Goal: Task Accomplishment & Management: Use online tool/utility

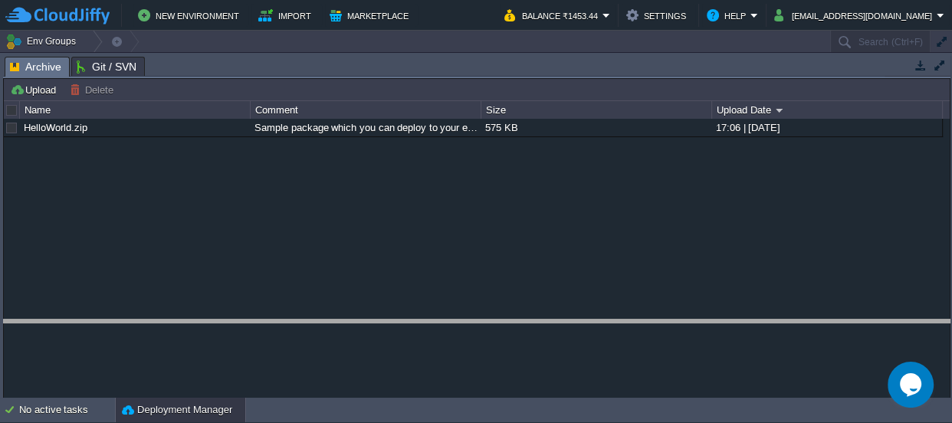
drag, startPoint x: 462, startPoint y: 66, endPoint x: 453, endPoint y: 414, distance: 348.2
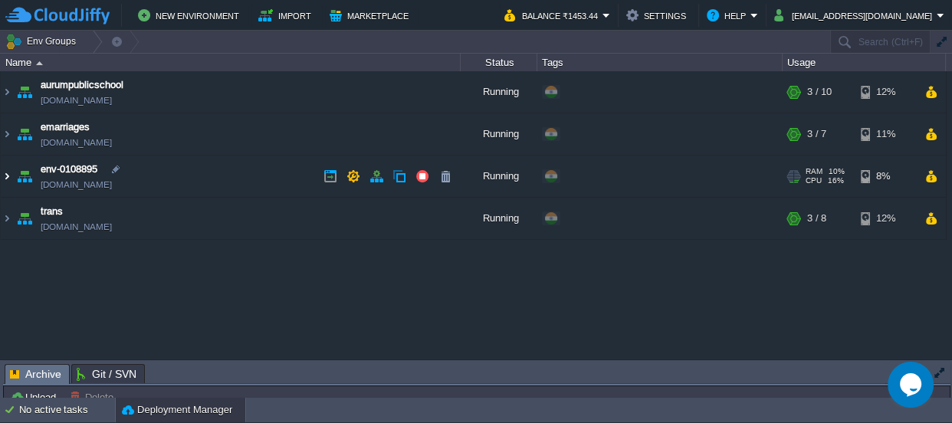
click at [3, 176] on img at bounding box center [7, 176] width 12 height 41
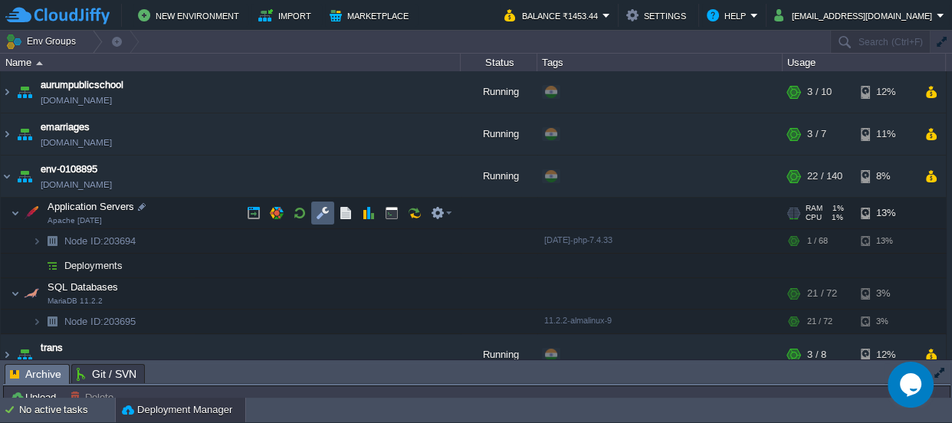
click at [323, 215] on button "button" at bounding box center [323, 213] width 14 height 14
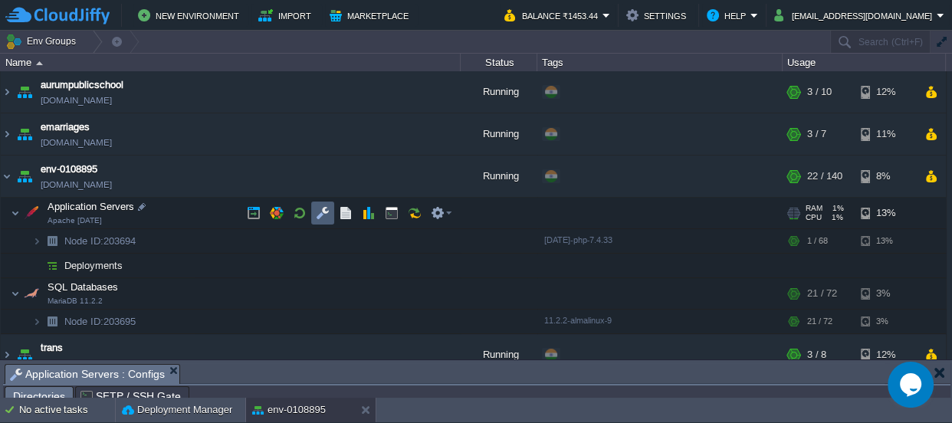
scroll to position [25, 0]
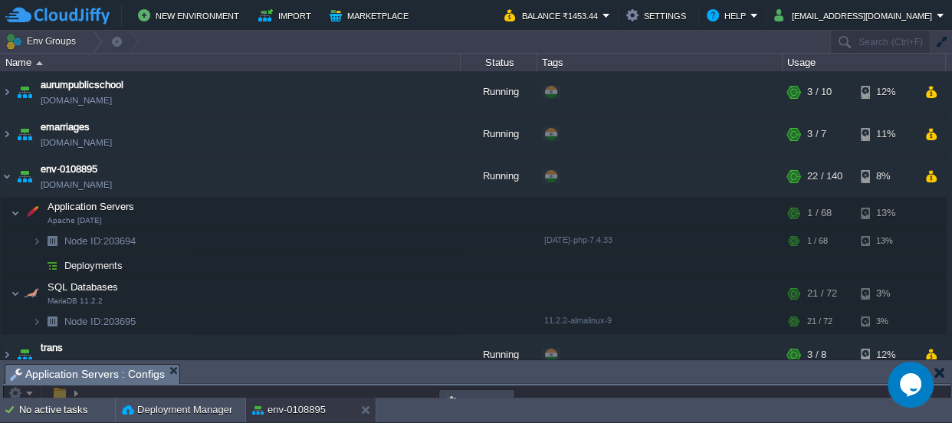
drag, startPoint x: 421, startPoint y: 375, endPoint x: 431, endPoint y: -84, distance: 459.4
click at [431, 0] on html "New Environment Import Marketplace Bonus ₹0.00 Upgrade Account Balance ₹1453.44…" at bounding box center [476, 211] width 952 height 423
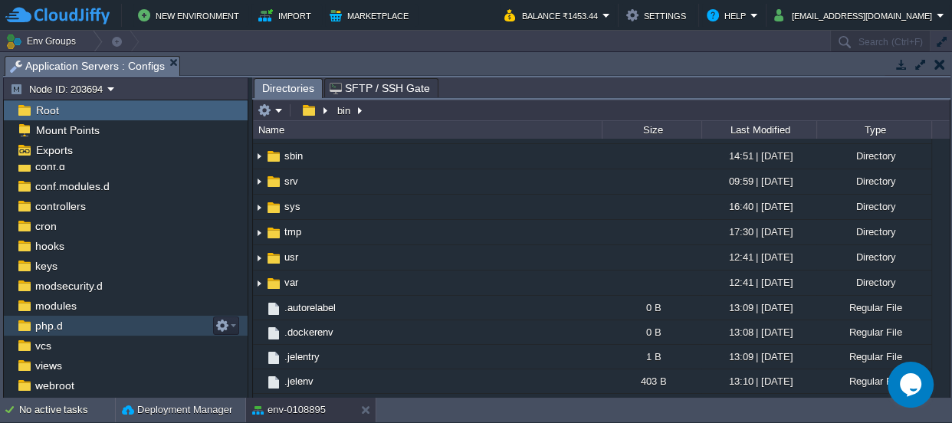
scroll to position [69, 0]
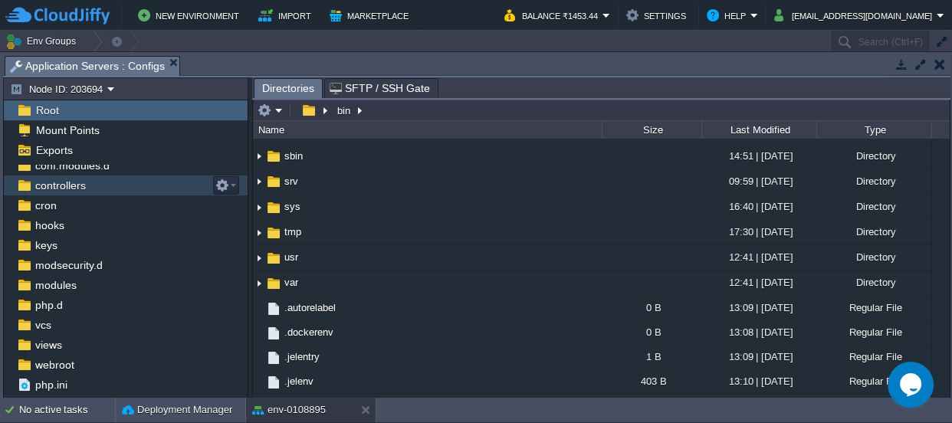
click at [94, 187] on div "controllers" at bounding box center [126, 186] width 244 height 20
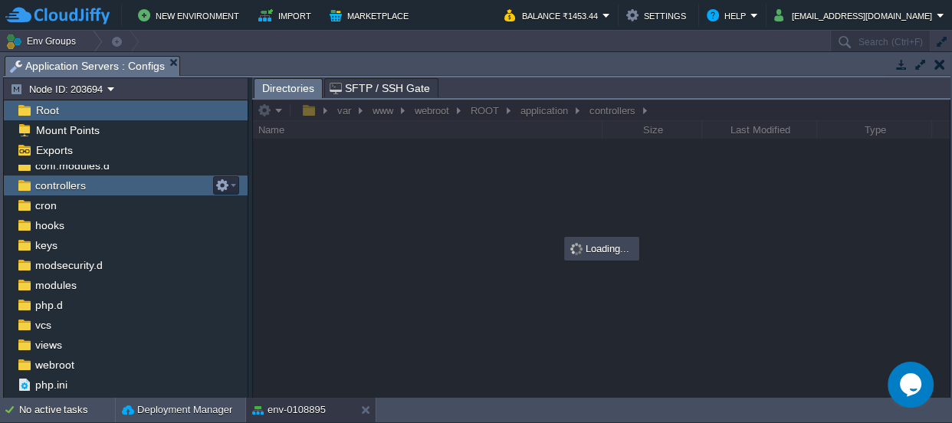
scroll to position [0, 0]
click at [94, 187] on div "controllers" at bounding box center [126, 186] width 244 height 20
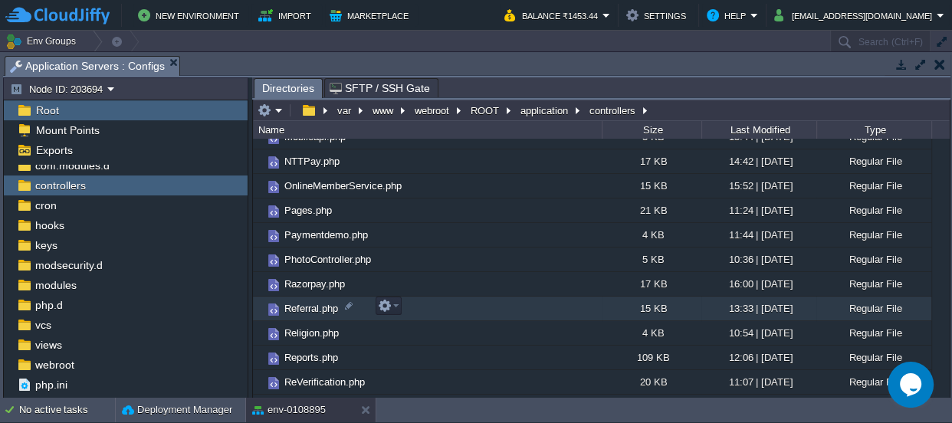
scroll to position [697, 0]
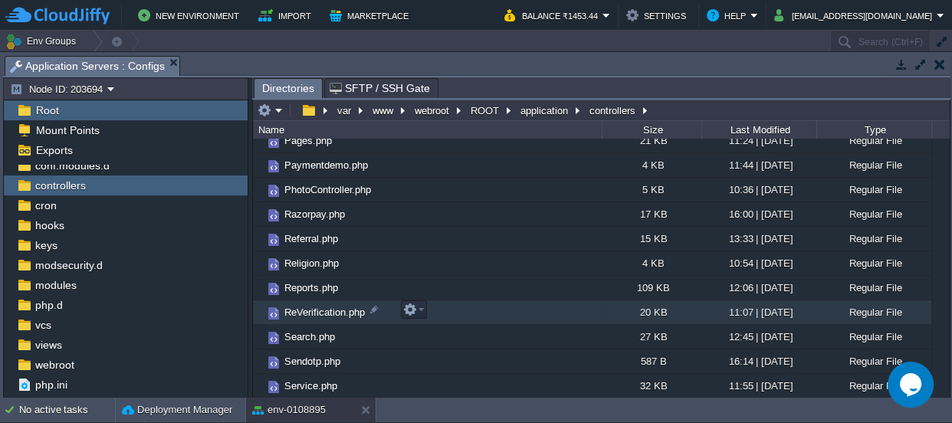
click at [319, 312] on span "ReVerification.php" at bounding box center [324, 312] width 85 height 13
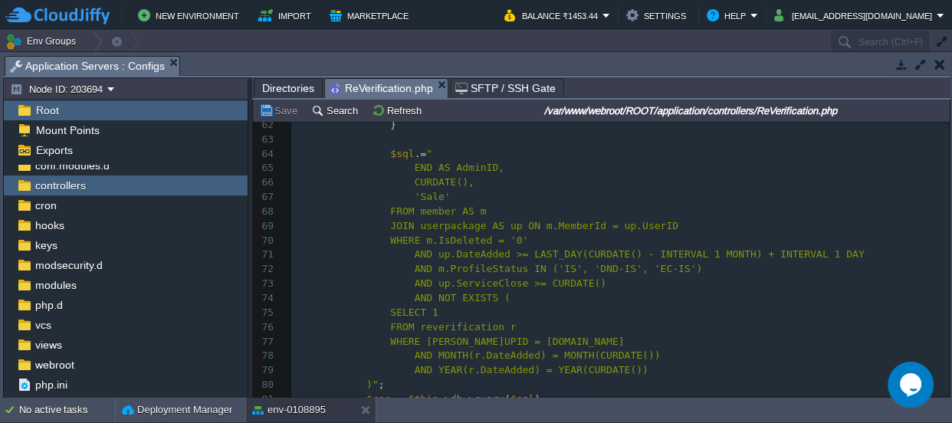
scroll to position [1040, 0]
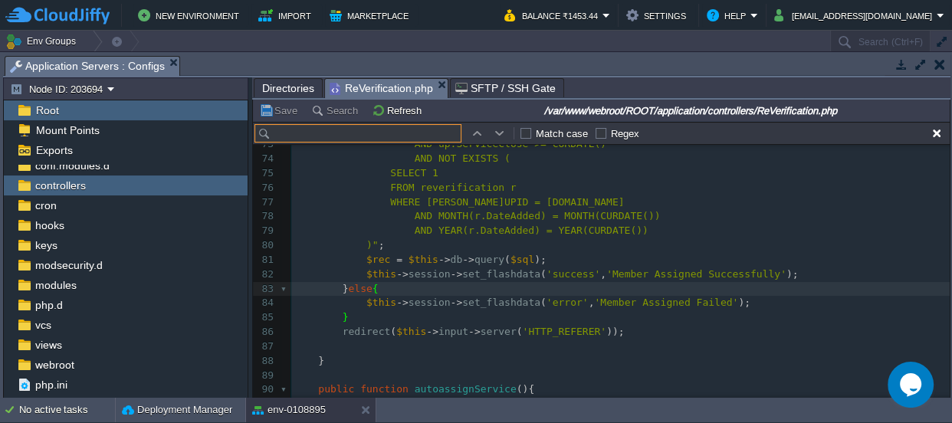
type input "r"
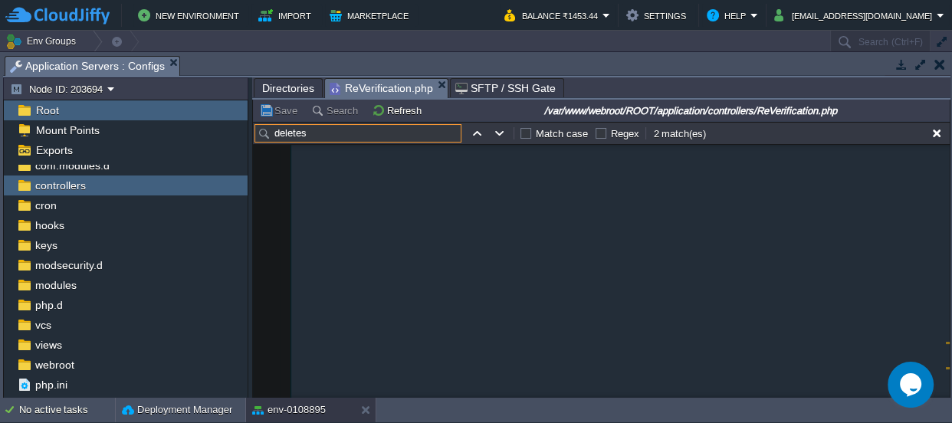
scroll to position [5343, 0]
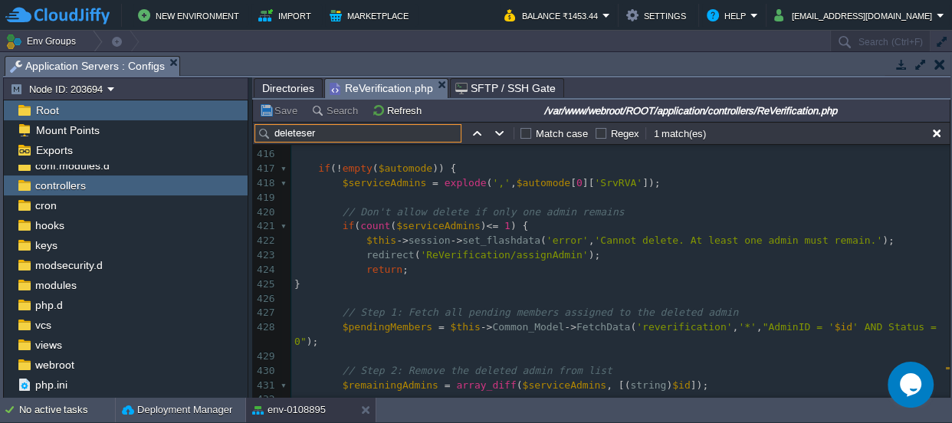
type input "deleteser"
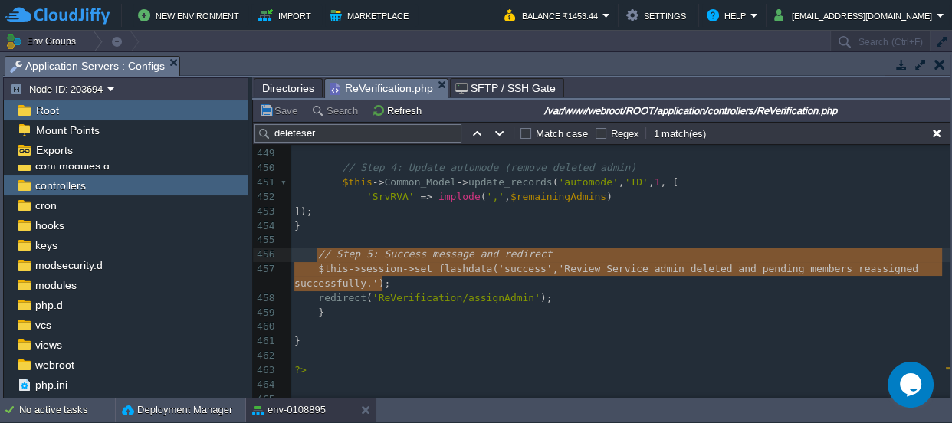
type textarea "$this->session->set_flashdata('success', 'Review Service admin deleted and pend…"
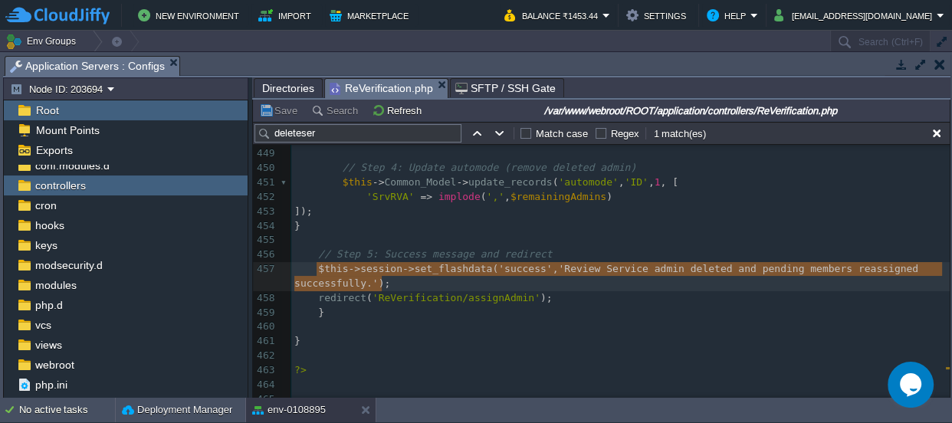
drag, startPoint x: 386, startPoint y: 281, endPoint x: 318, endPoint y: 274, distance: 68.7
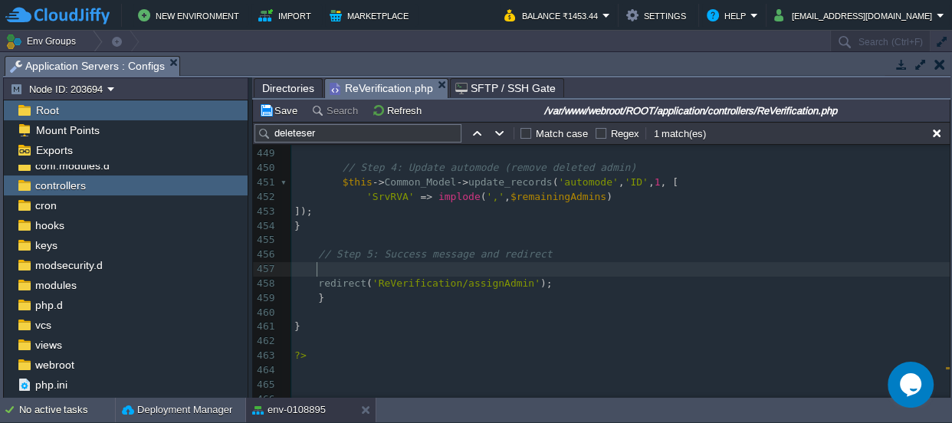
click at [370, 213] on pre "]);" at bounding box center [620, 212] width 659 height 15
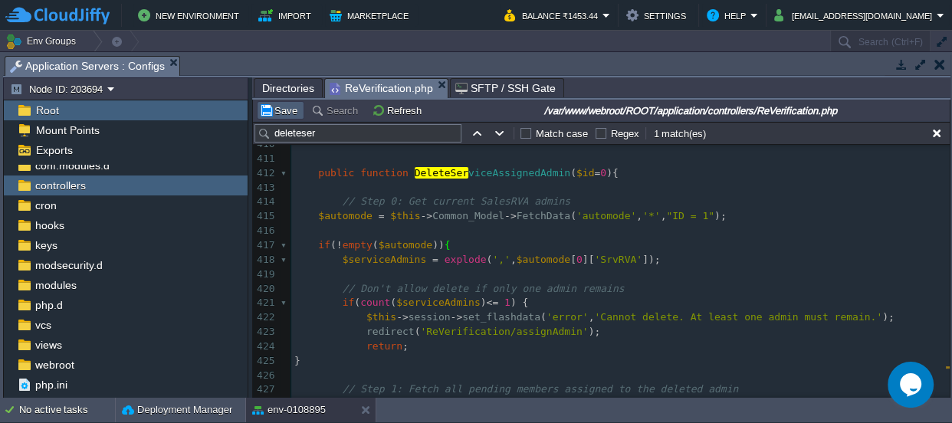
click at [283, 101] on td "Save" at bounding box center [281, 110] width 48 height 18
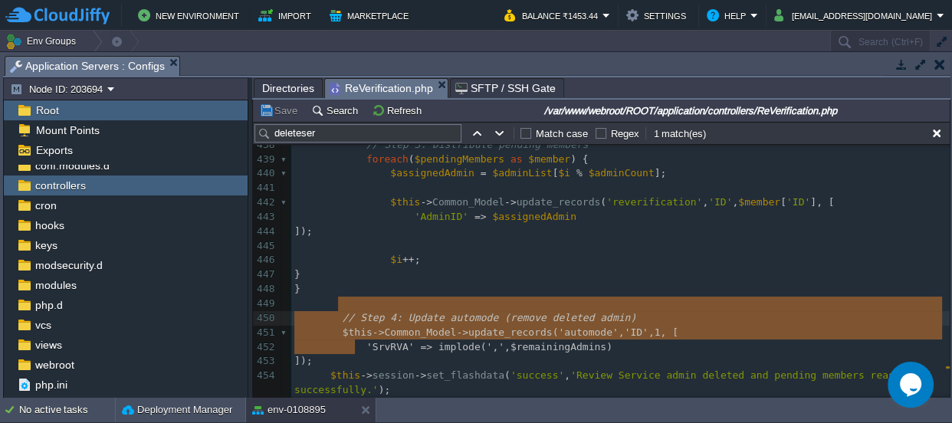
type textarea "$this->Common_Model->update_records('automode', 'ID', 1, [ 'SrvRVA' => implode(…"
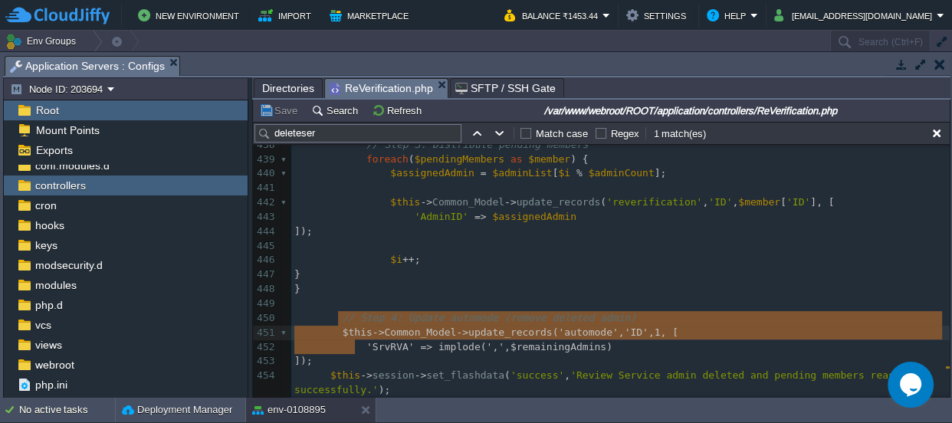
drag, startPoint x: 360, startPoint y: 345, endPoint x: 337, endPoint y: 317, distance: 37.0
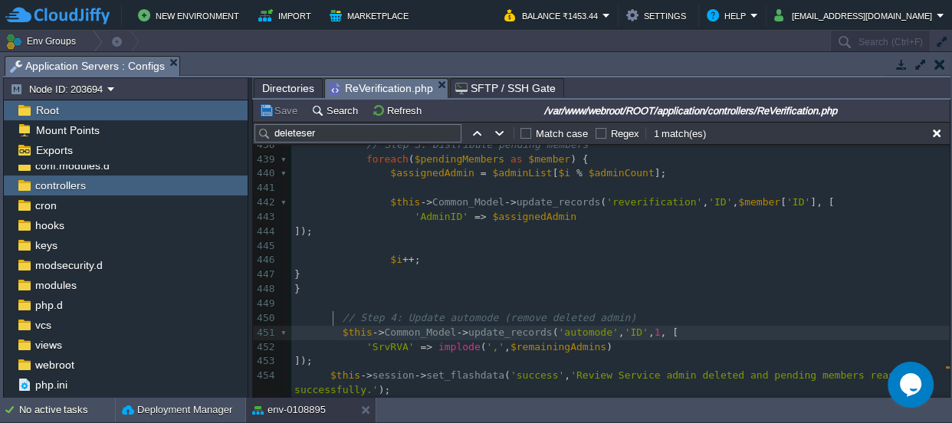
click at [335, 315] on div "xxxxxxxxxx 416 ​ 417 if ( ! empty ( $automode )) { 418 $serviceAdmins = explode…" at bounding box center [620, 217] width 659 height 824
type textarea "//"
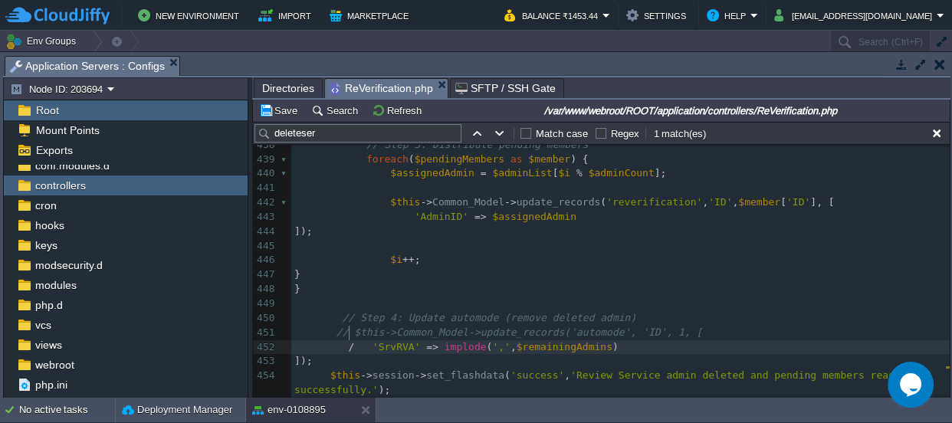
type textarea "//"
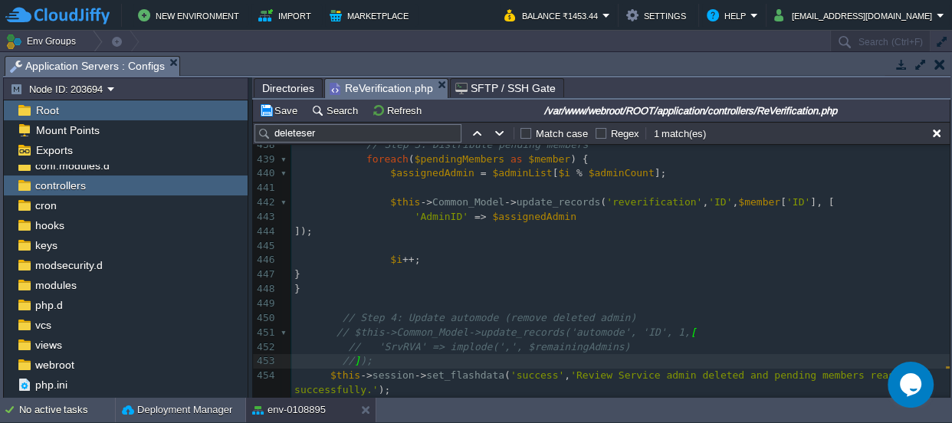
type textarea "//"
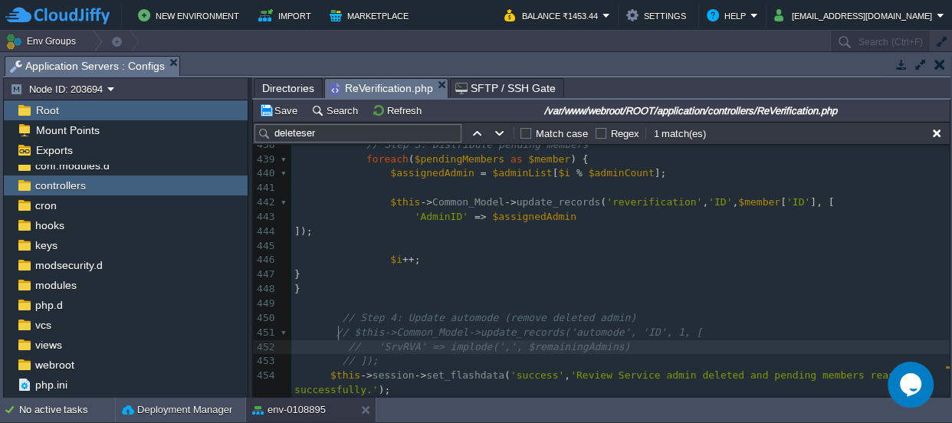
click at [340, 332] on div "xxxxxxxxxx 416 ​ 417 if ( ! empty ( $automode )) { 418 $serviceAdmins = explode…" at bounding box center [620, 217] width 659 height 824
click at [344, 332] on div "xxxxxxxxxx 416 ​ 417 if ( ! empty ( $automode )) { 418 $serviceAdmins = explode…" at bounding box center [620, 217] width 659 height 824
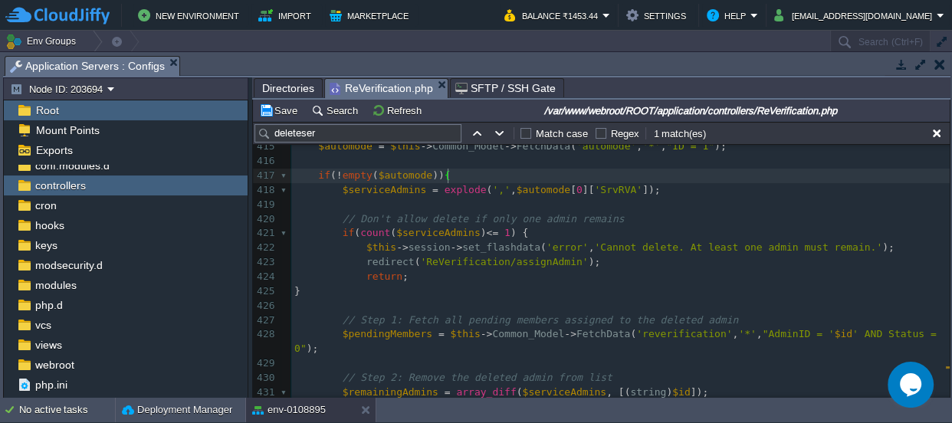
scroll to position [6353, 0]
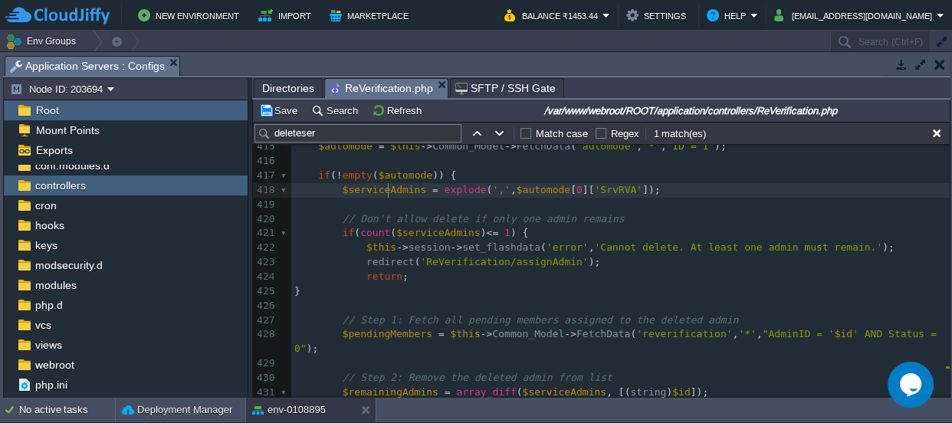
click at [389, 189] on div "xxxxxxxxxx ] ); 405 // Step 5: Success message and redirect 406 $this -> sessio…" at bounding box center [620, 270] width 659 height 578
type textarea "$serviceAdmins"
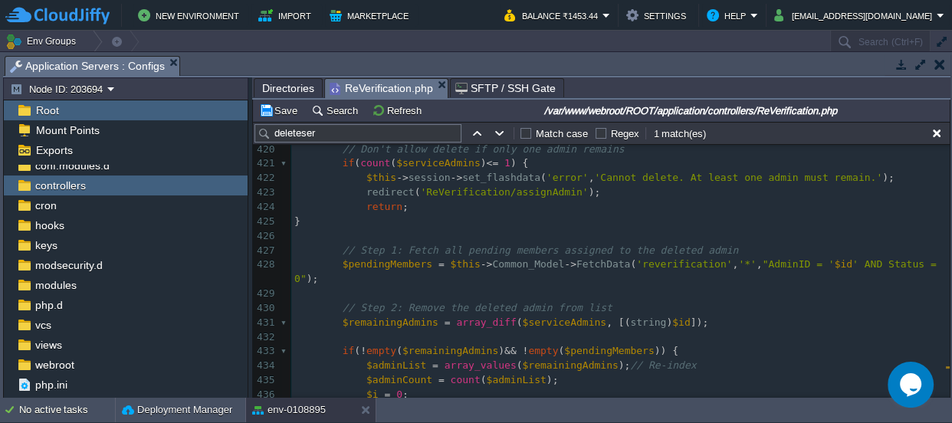
scroll to position [6420, 0]
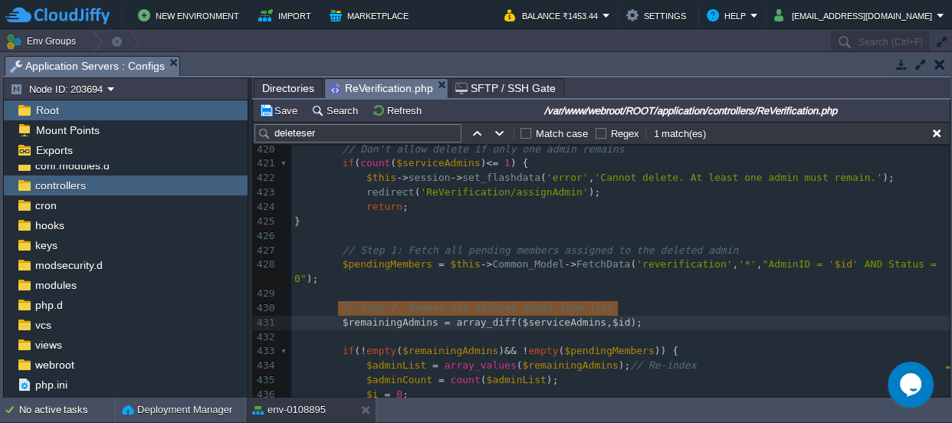
type textarea "$remainingAdmins = array_diff($serviceAdmins, $id);"
drag, startPoint x: 627, startPoint y: 304, endPoint x: 338, endPoint y: 307, distance: 288.3
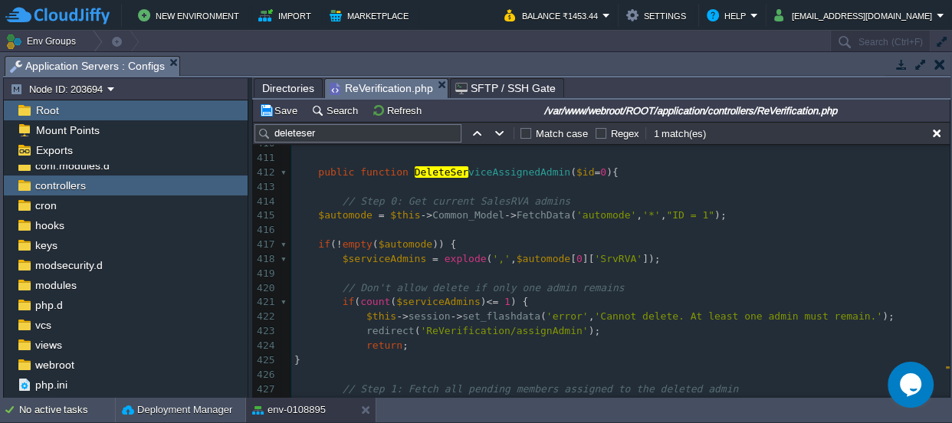
scroll to position [6282, 0]
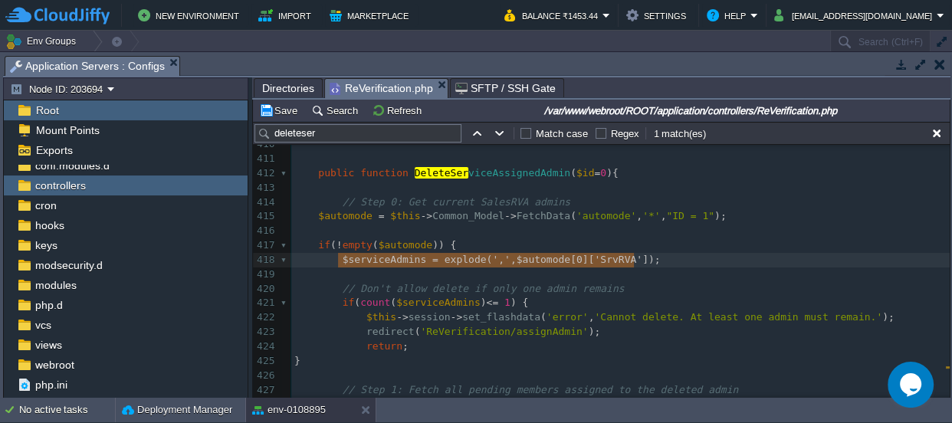
drag, startPoint x: 656, startPoint y: 258, endPoint x: 337, endPoint y: 255, distance: 319.0
type textarea "$serviceAdmins = explode(',', $automode[0]['SrvRVA']);"
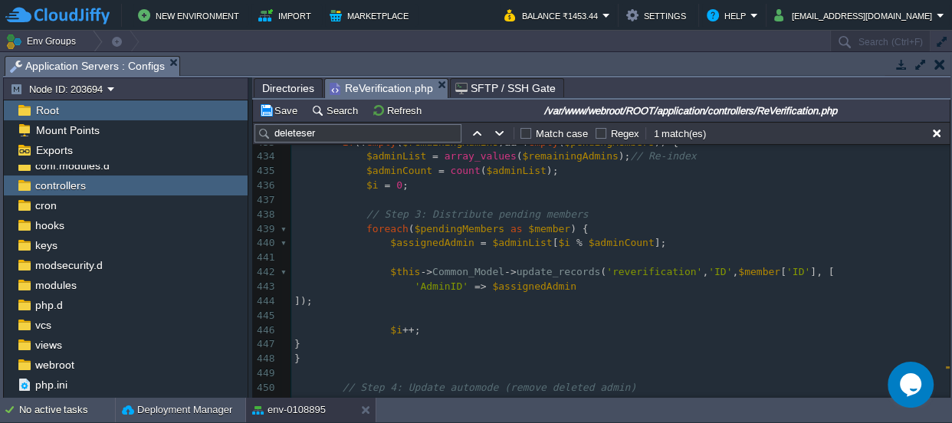
scroll to position [6491, 0]
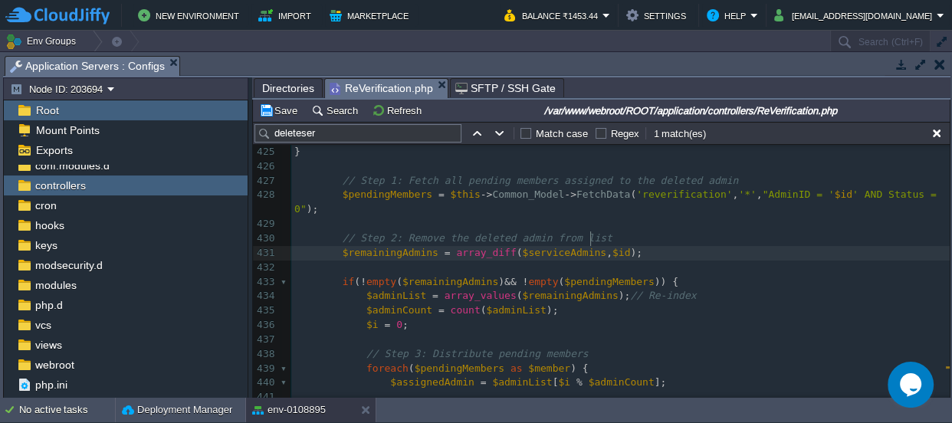
click at [590, 238] on div "xxxxxxxxxx $serviceAdmins = explode ( ',' , $automode [ 0 ][ 'SrvRVA' ]); 415 $…" at bounding box center [620, 368] width 659 height 737
type textarea "["
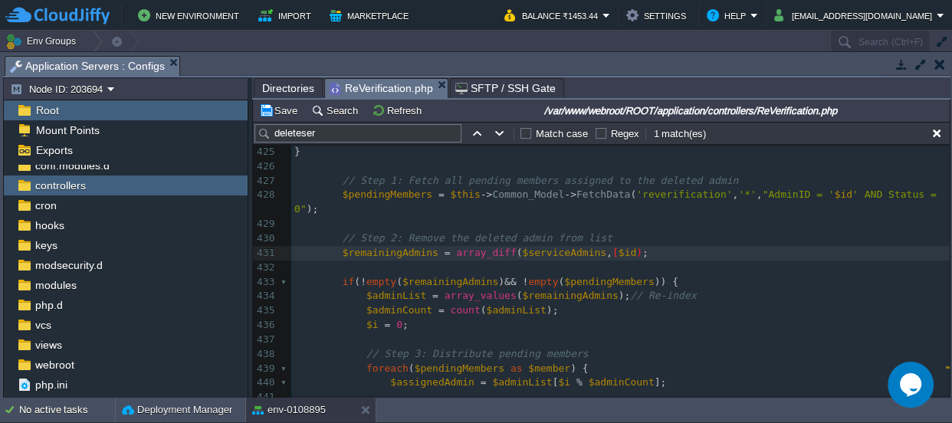
type textarea "]"
click at [689, 261] on pre "​" at bounding box center [620, 268] width 659 height 15
type textarea "$remainingAdmins = array_diff($serviceAdmins, [$id]);"
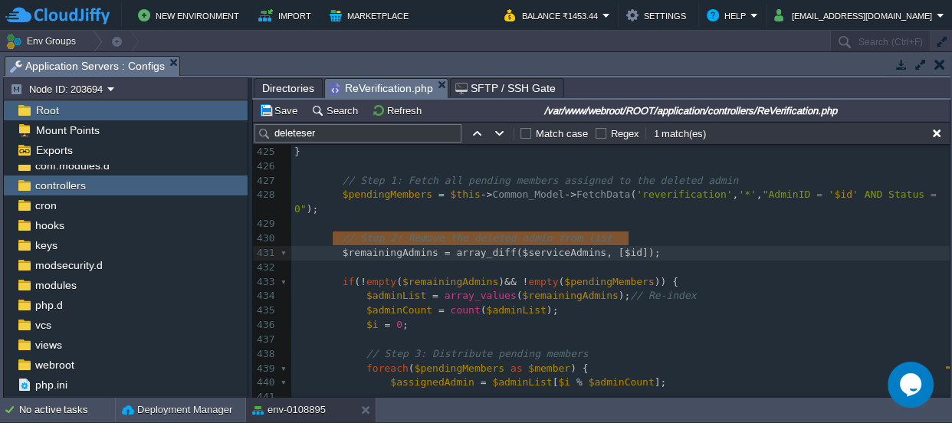
drag, startPoint x: 334, startPoint y: 238, endPoint x: 644, endPoint y: 236, distance: 309.8
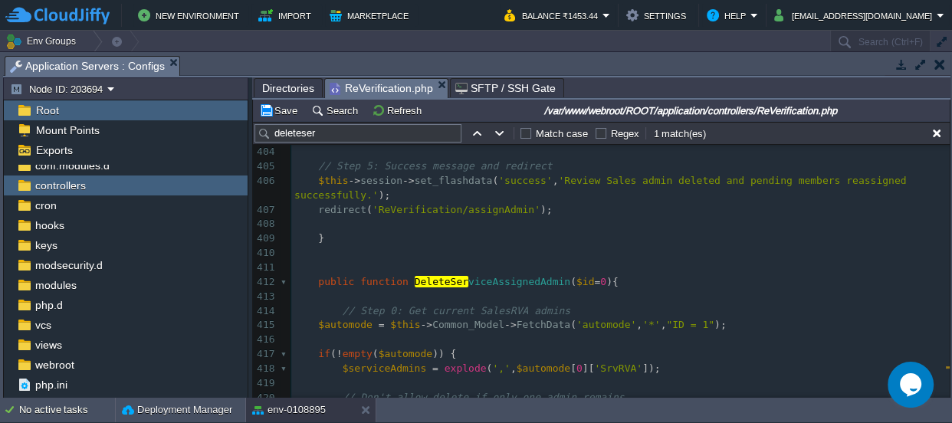
scroll to position [6144, 0]
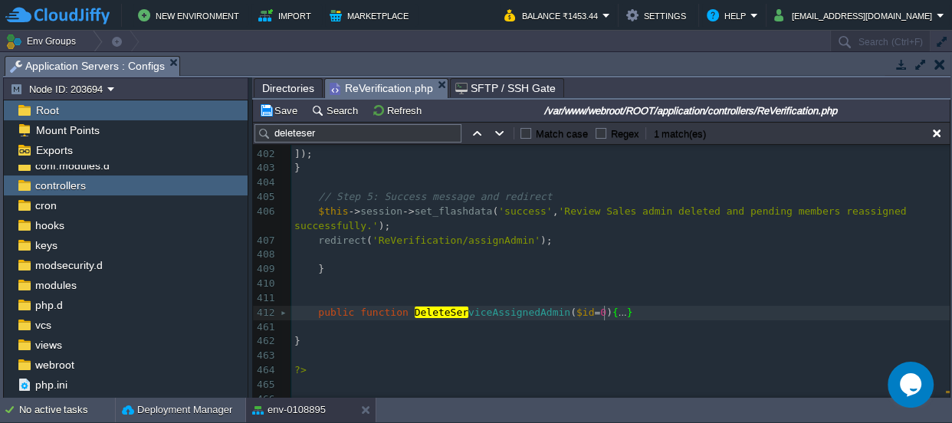
type textarea "-"
drag, startPoint x: 609, startPoint y: 309, endPoint x: 313, endPoint y: 308, distance: 296.0
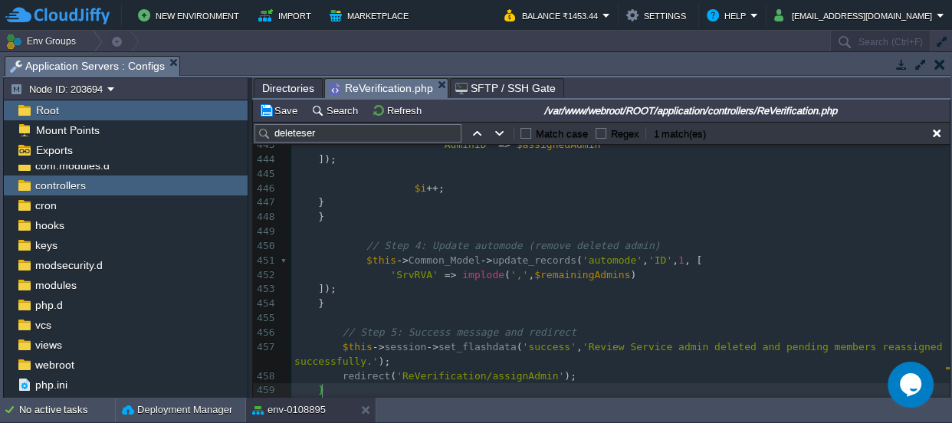
scroll to position [6898, 0]
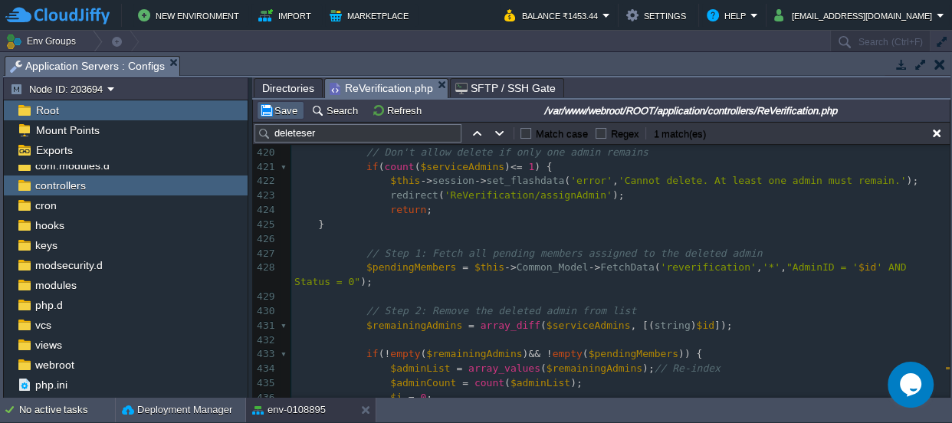
click at [281, 114] on button "Save" at bounding box center [280, 111] width 43 height 14
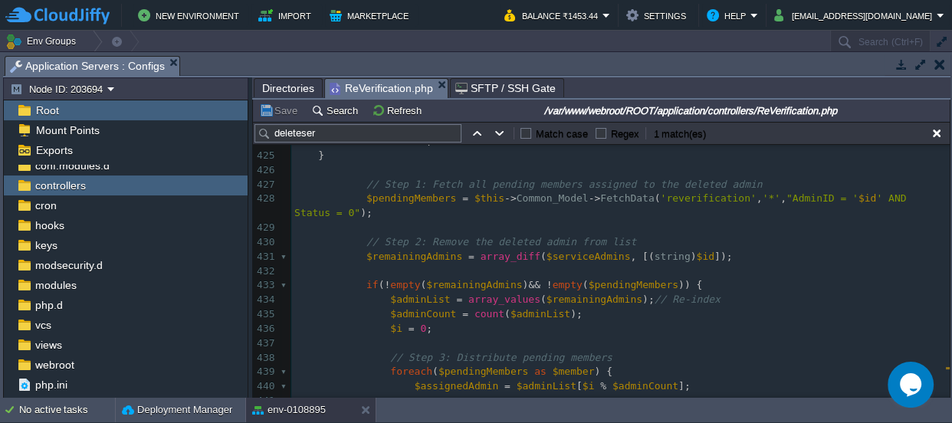
scroll to position [6487, 0]
click at [409, 241] on div "xxxxxxxxxx } 398 ​ 399 // Step 4: Update automode (remove deleted admin) 400 $t…" at bounding box center [620, 163] width 659 height 838
type textarea "$remainingAdmins"
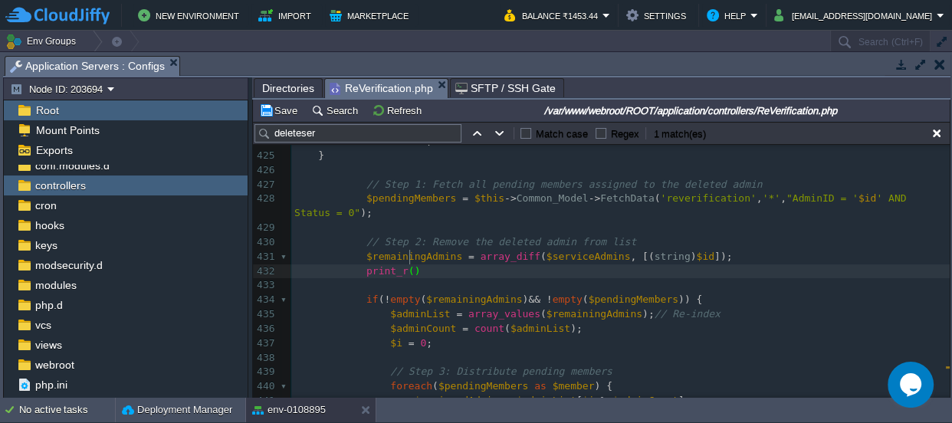
scroll to position [5, 50]
type textarea "print_r();exit;"
click at [403, 251] on span "$remainingAdmins" at bounding box center [415, 257] width 96 height 12
type textarea "$remainingAdmins"
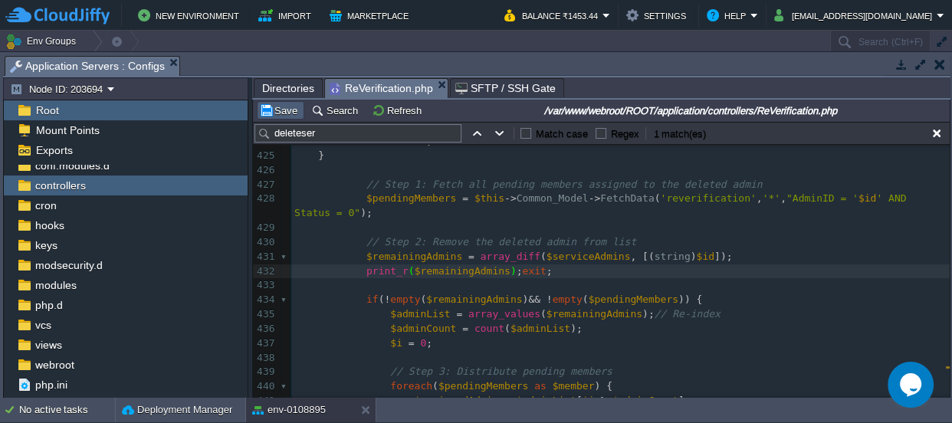
click at [270, 114] on button "Save" at bounding box center [280, 111] width 43 height 14
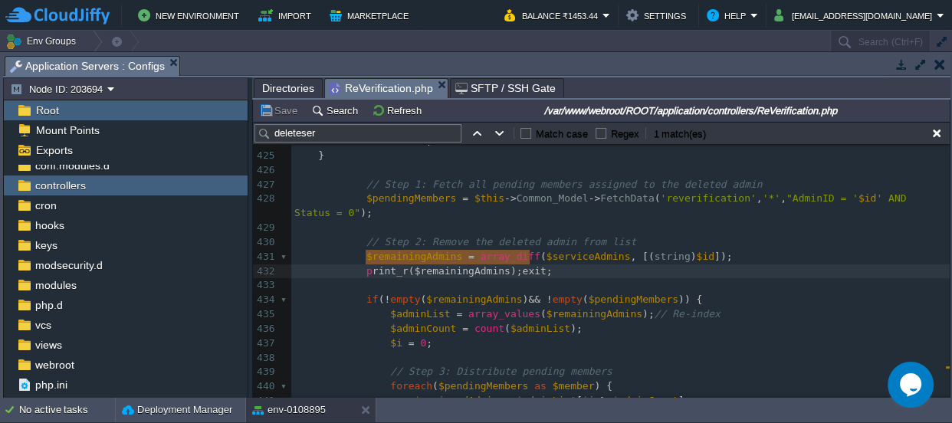
type textarea "print_r($remainingAdmins);exit;"
drag, startPoint x: 541, startPoint y: 255, endPoint x: 363, endPoint y: 253, distance: 177.2
click at [469, 261] on div "xxxxxxxxxx } 398 ​ 399 // Step 4: Update automode (remove deleted admin) 400 $t…" at bounding box center [620, 170] width 659 height 853
type textarea "$remainingAdmins"
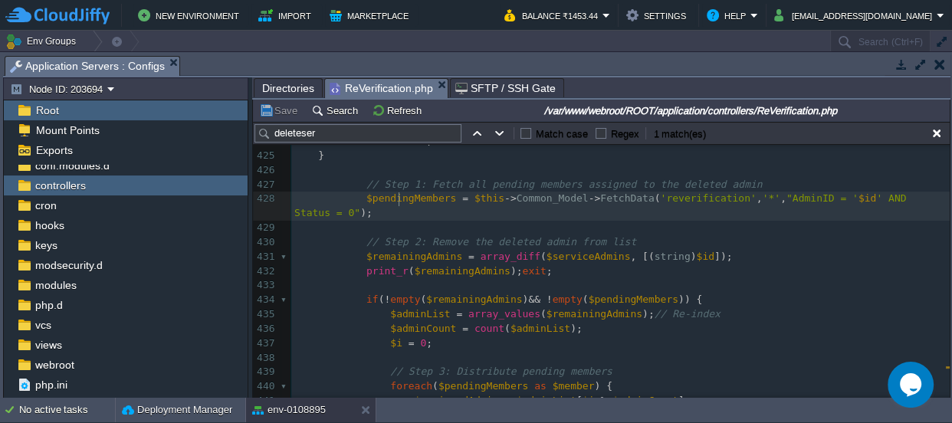
click at [400, 199] on div "xxxxxxxxxx } 398 ​ 399 // Step 4: Update automode (remove deleted admin) 400 $t…" at bounding box center [620, 170] width 659 height 853
type textarea "$pendingMembers"
click at [452, 256] on div "xxxxxxxxxx } 398 ​ 399 // Step 4: Update automode (remove deleted admin) 400 $t…" at bounding box center [620, 170] width 659 height 853
type textarea "$remainingAdmins"
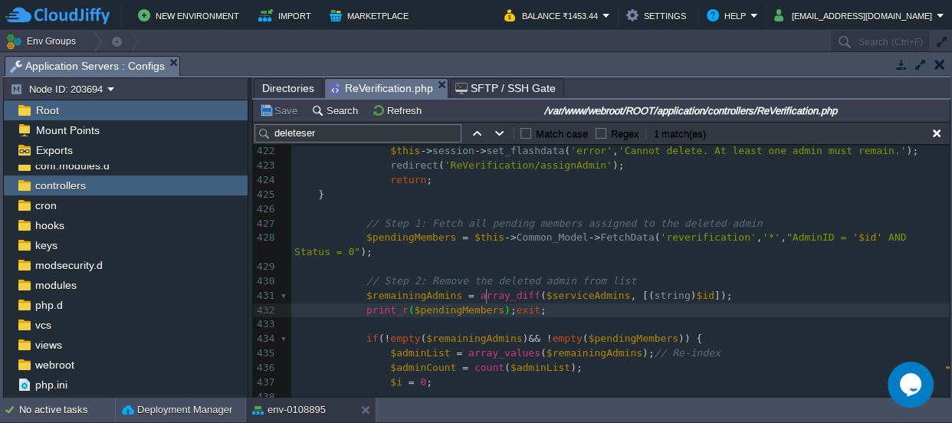
scroll to position [6419, 0]
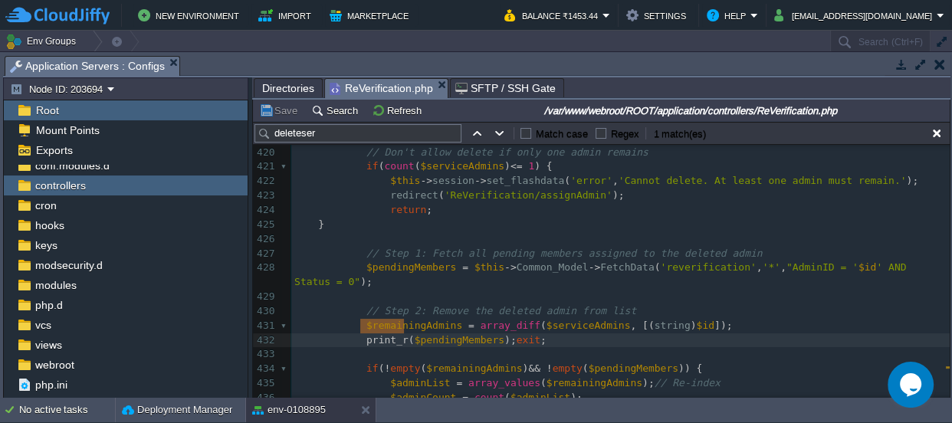
drag, startPoint x: 403, startPoint y: 324, endPoint x: 361, endPoint y: 327, distance: 41.6
type textarea "echo"
click at [440, 334] on span "$pendingMembers" at bounding box center [441, 340] width 90 height 12
type textarea "$id"
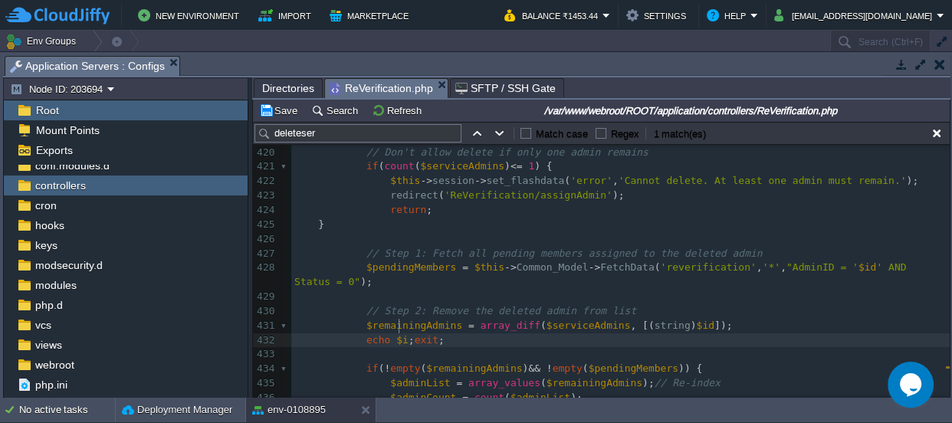
scroll to position [5, 16]
click at [583, 334] on pre "echo $id ; exit ;" at bounding box center [620, 341] width 659 height 15
click at [738, 212] on pre "return ;" at bounding box center [620, 210] width 659 height 15
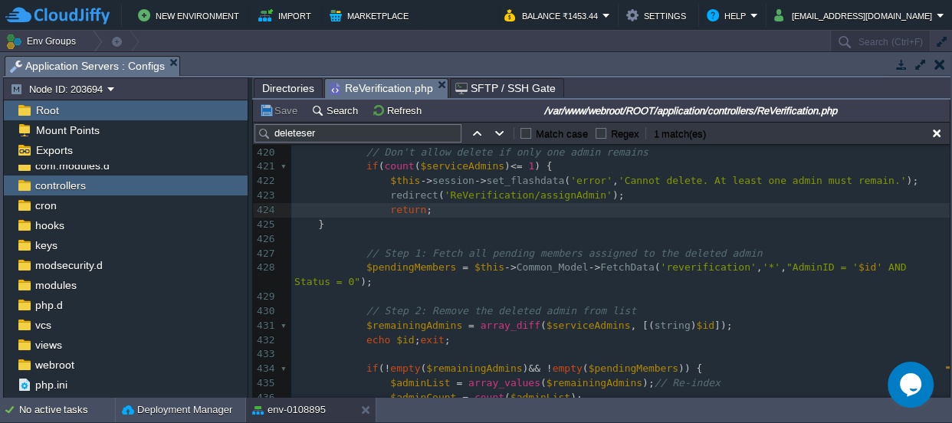
type textarea "$pendingMembers"
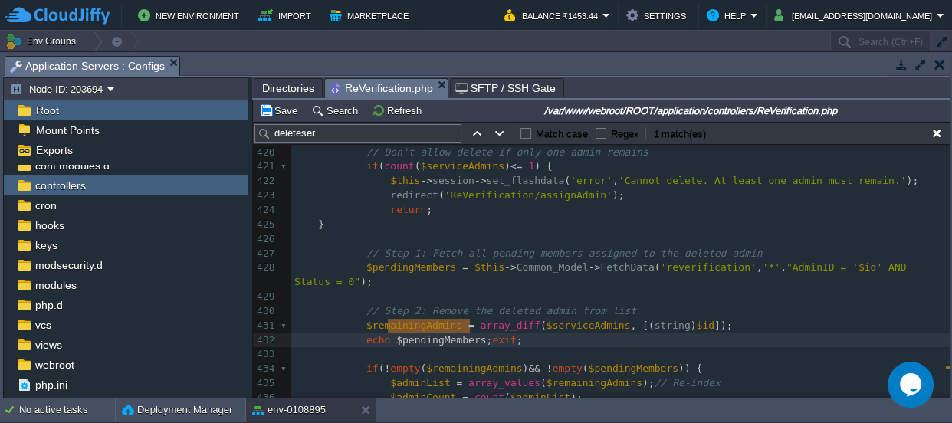
type textarea "$remainingAdmins"
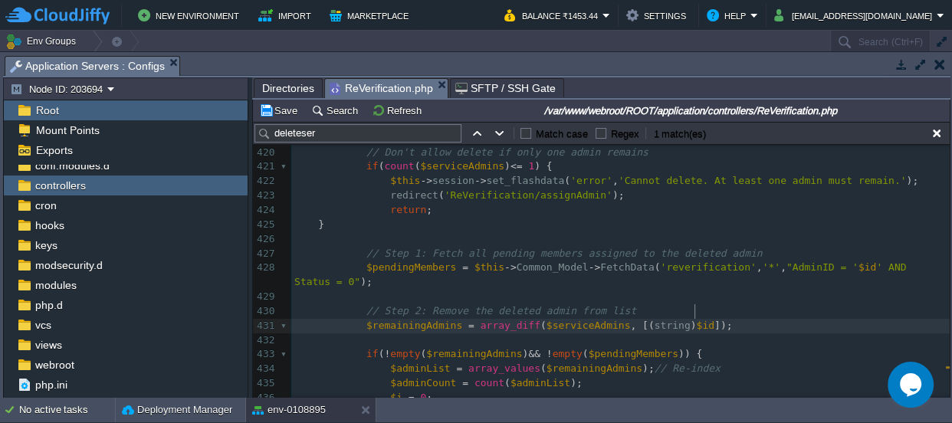
type textarea "-"
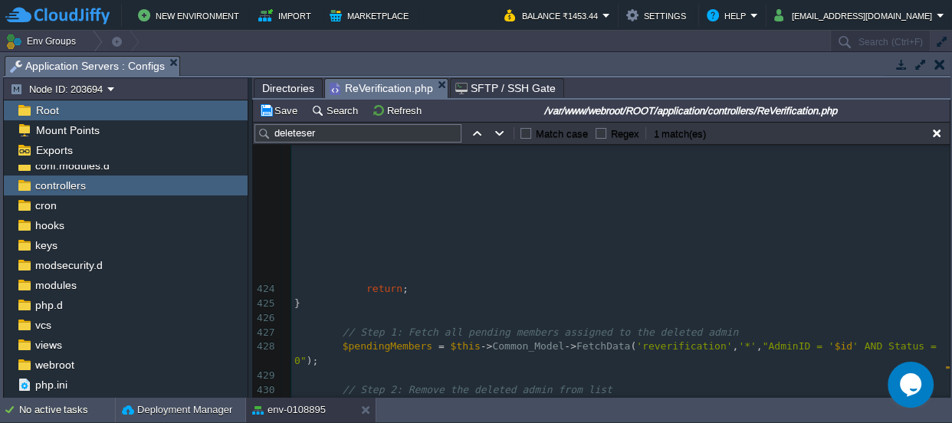
scroll to position [6657, 0]
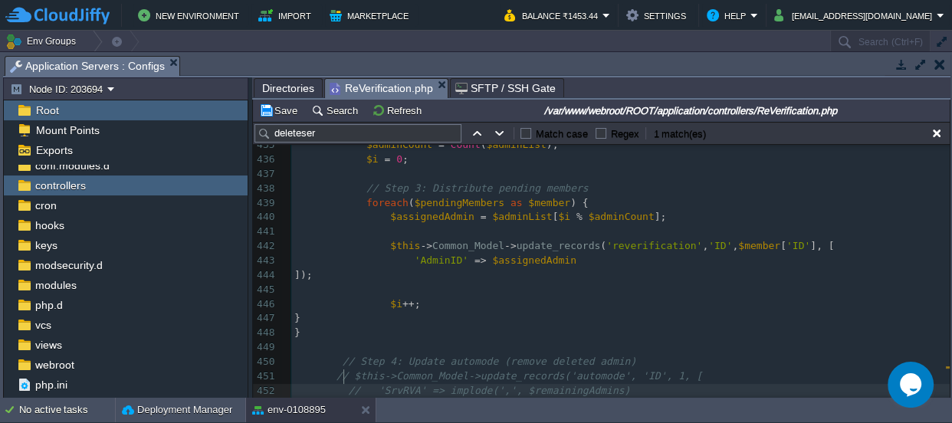
type textarea "$this->session->set_flashdata('success', 'Review Service admin deleted and pend…"
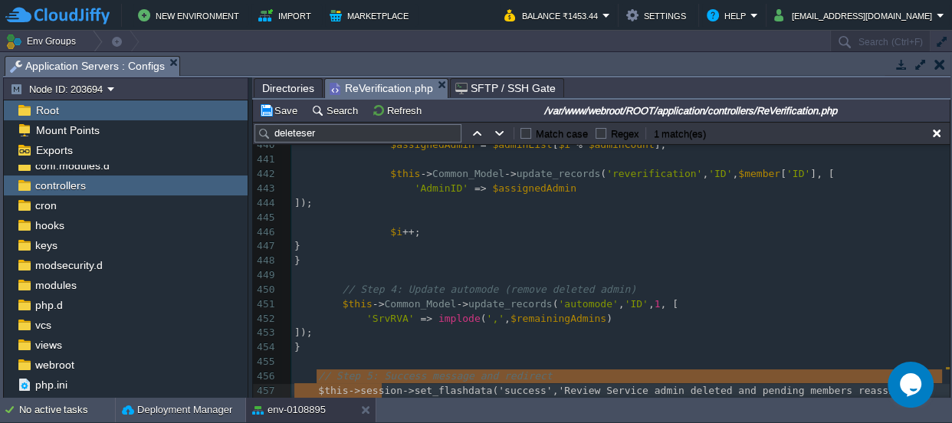
scroll to position [6729, 0]
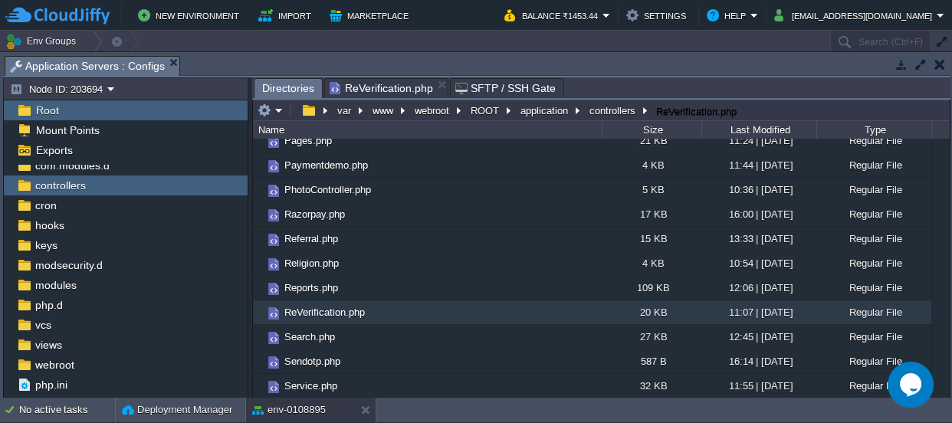
click at [283, 84] on span "Directories" at bounding box center [288, 88] width 52 height 19
click at [56, 344] on span "views" at bounding box center [48, 345] width 32 height 14
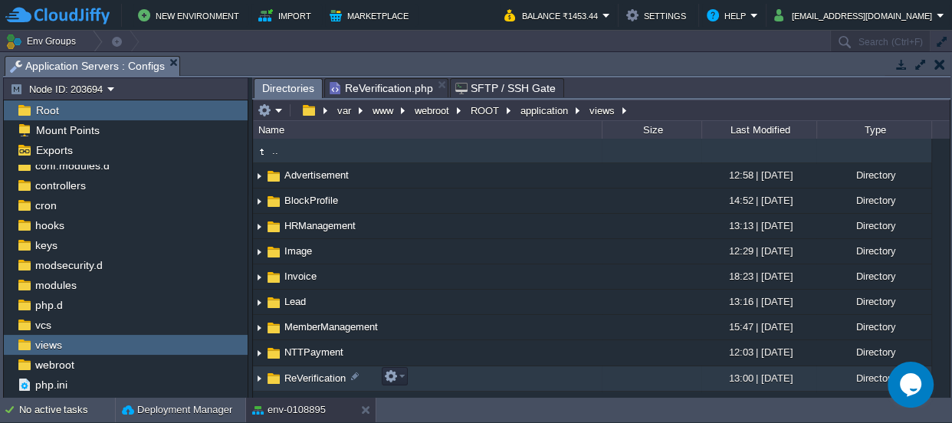
scroll to position [69, 0]
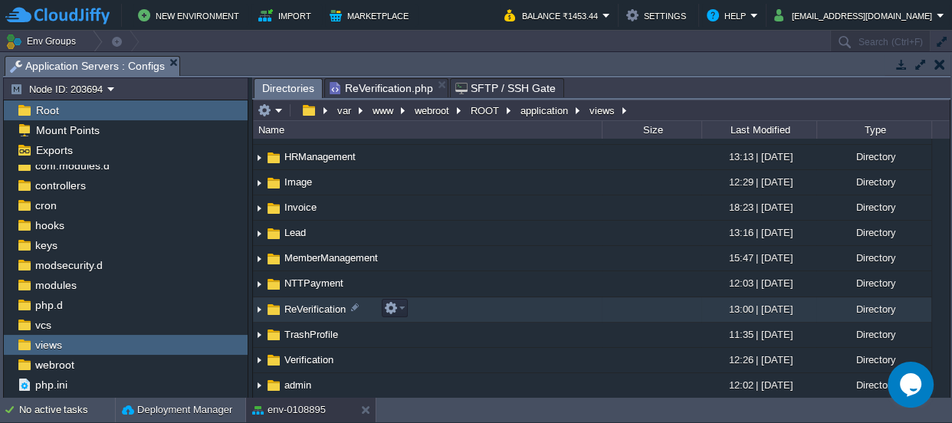
click at [311, 303] on span "ReVerification" at bounding box center [315, 309] width 66 height 13
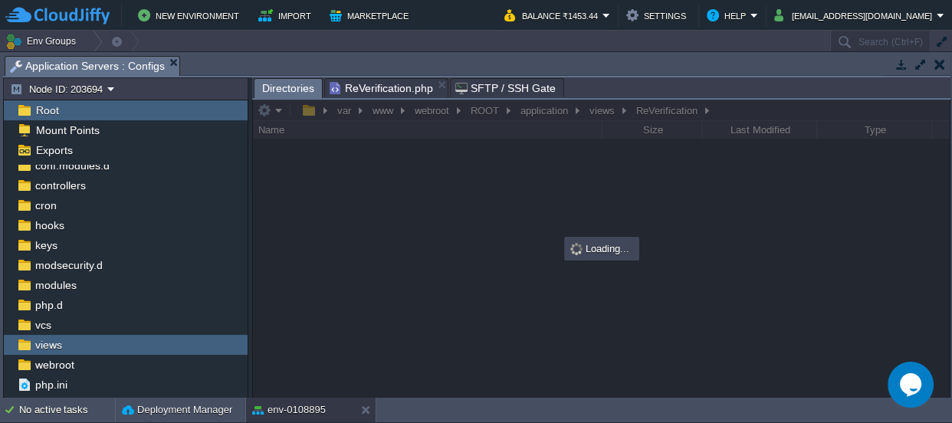
scroll to position [0, 0]
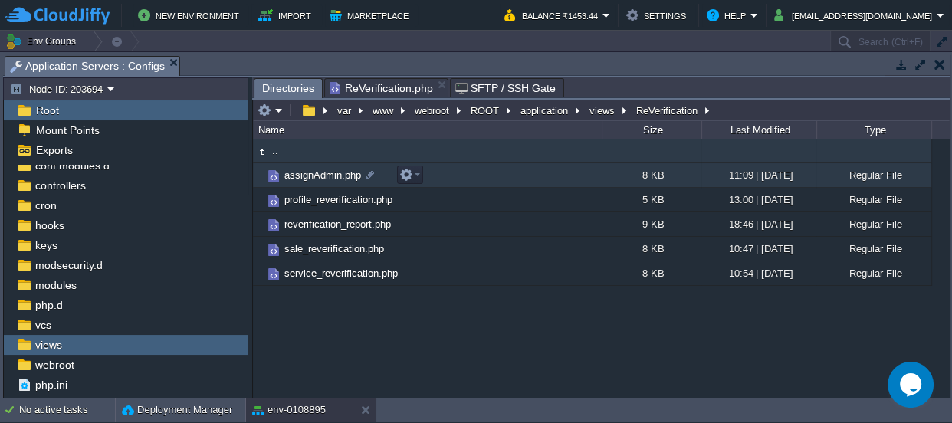
click at [321, 173] on span "assignAdmin.php" at bounding box center [322, 175] width 81 height 13
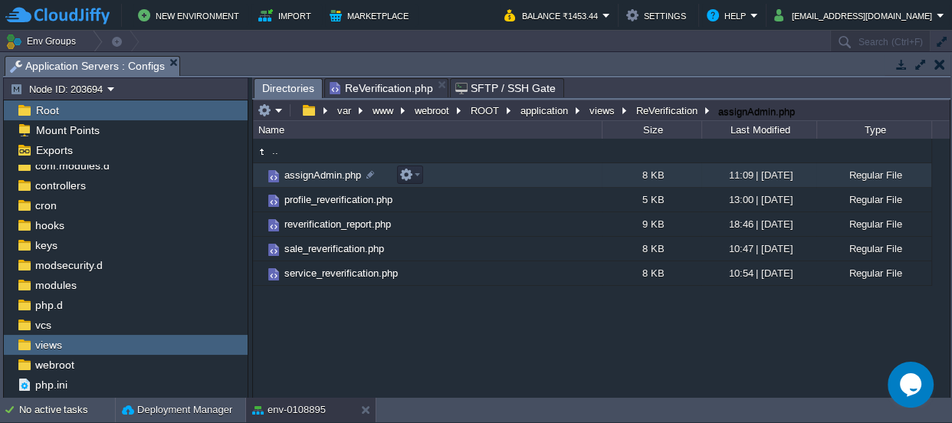
click at [321, 173] on span "assignAdmin.php" at bounding box center [322, 175] width 81 height 13
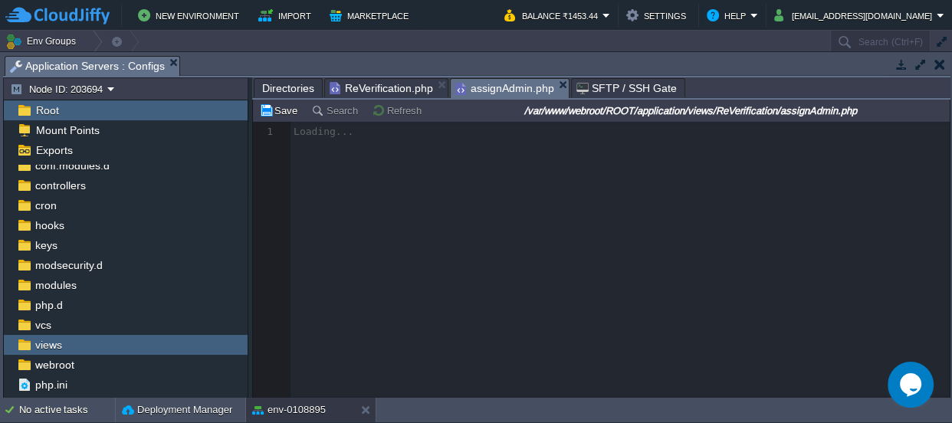
scroll to position [5, 0]
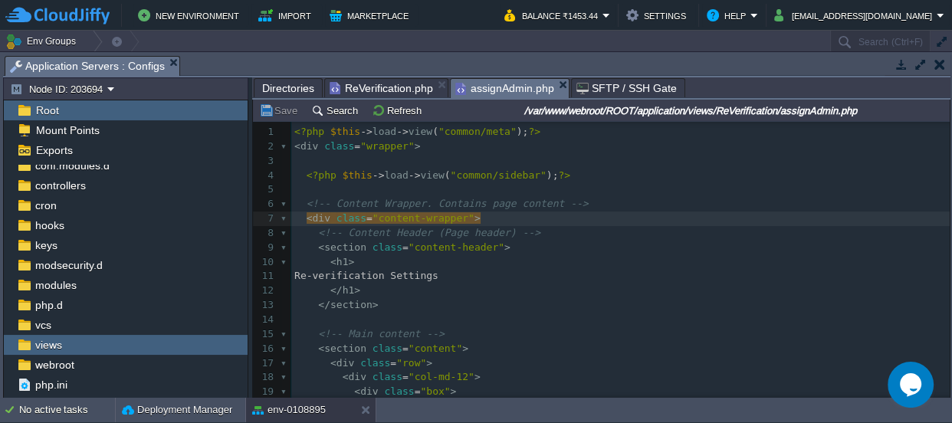
click at [597, 238] on pre "<!-- Content Header (Page header) -->" at bounding box center [620, 233] width 659 height 15
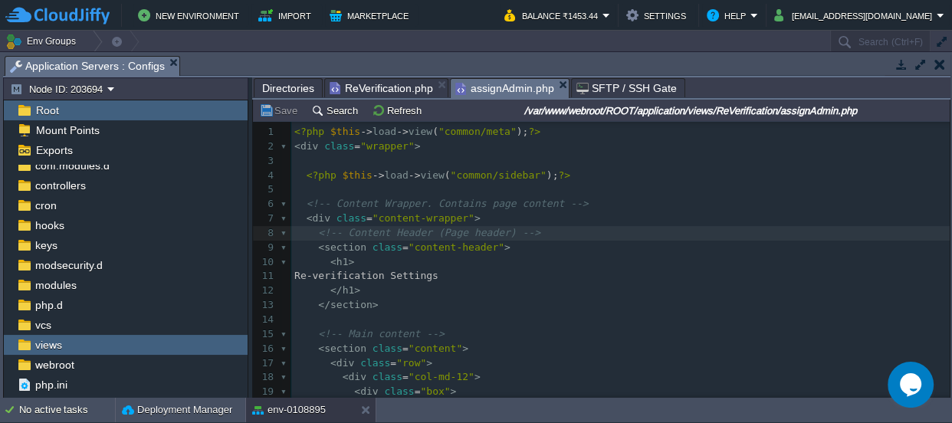
type textarea "-"
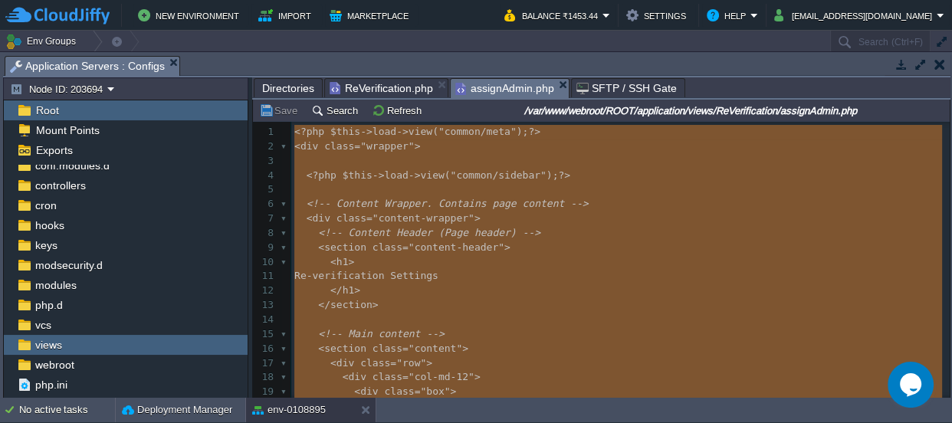
scroll to position [2272, 0]
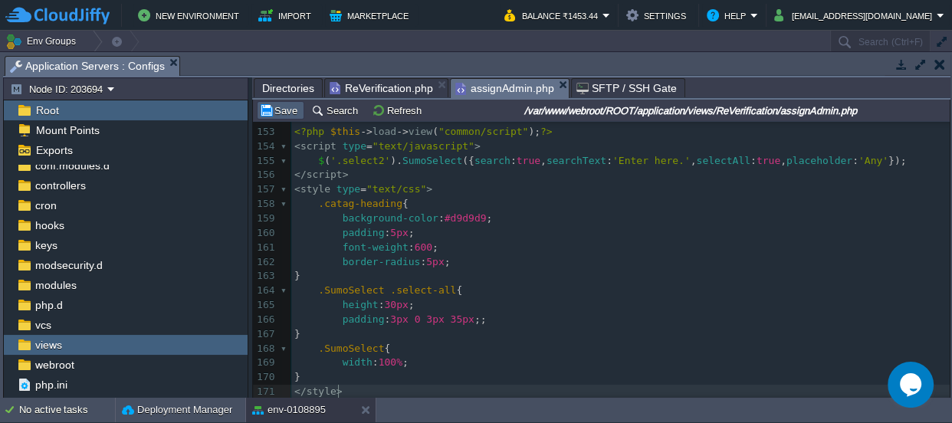
click at [291, 106] on button "Save" at bounding box center [280, 111] width 43 height 14
click at [545, 212] on pre "background-color : #d9d9d9 ;" at bounding box center [620, 219] width 659 height 15
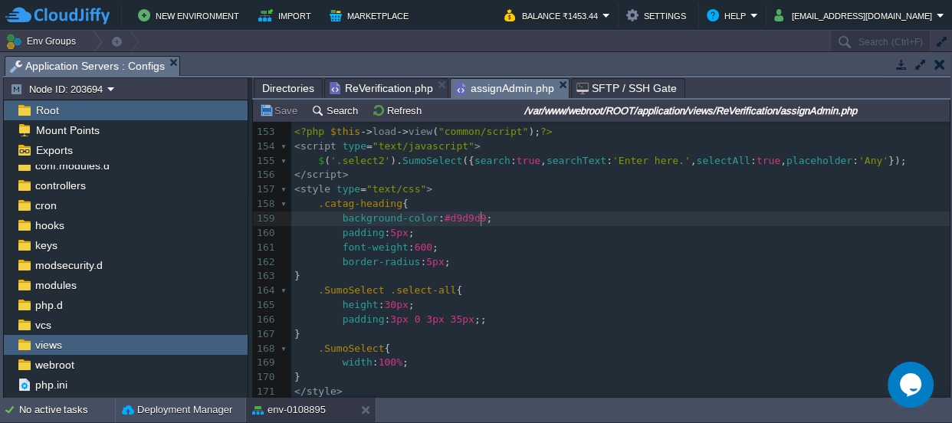
click at [487, 299] on pre "height : 30px ;" at bounding box center [620, 305] width 659 height 15
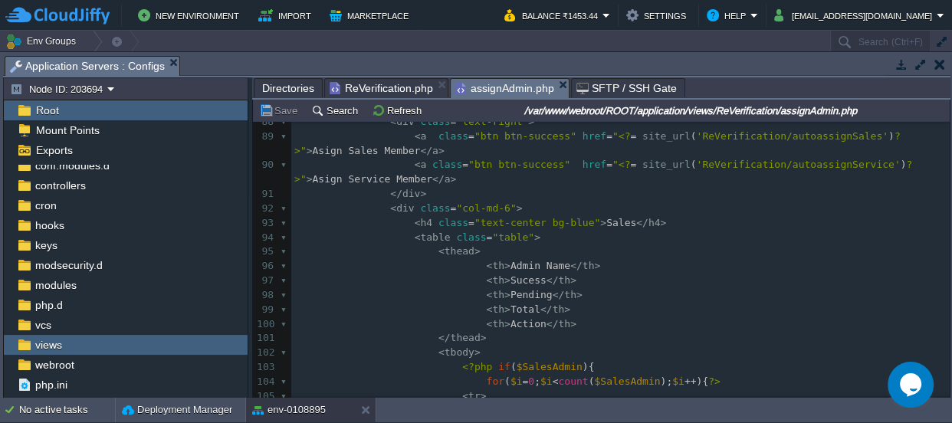
scroll to position [1352, 0]
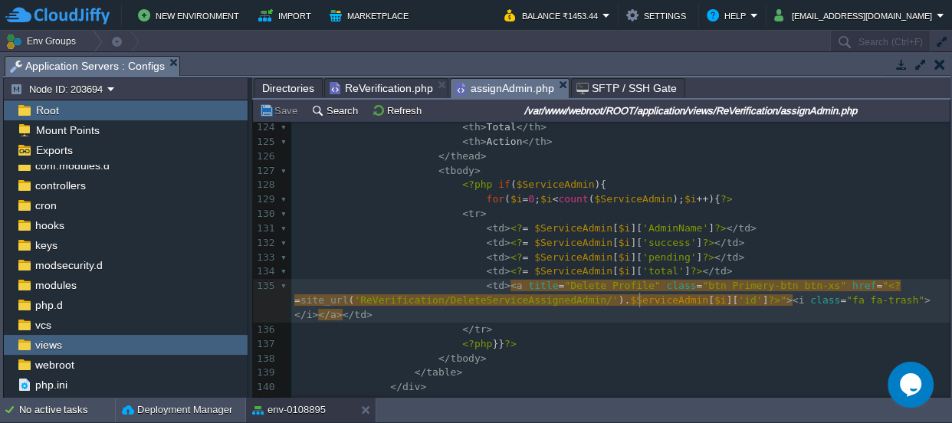
type textarea "$ServiceAdmin"
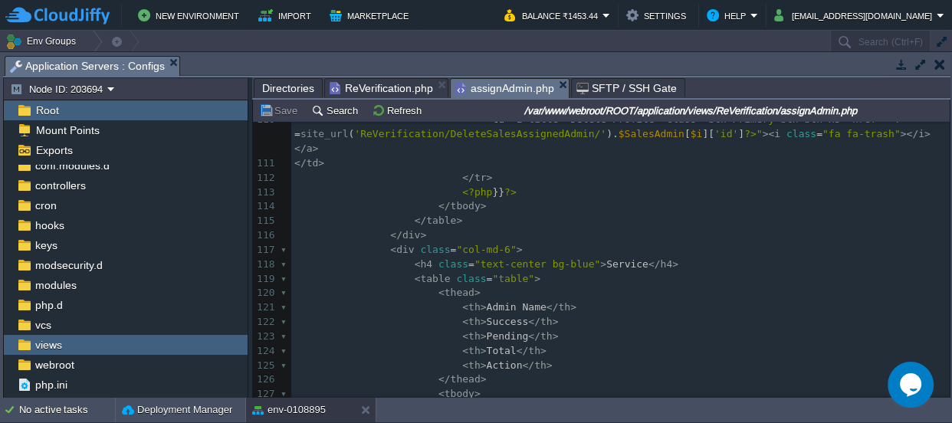
type textarea "$SalesAdmin"
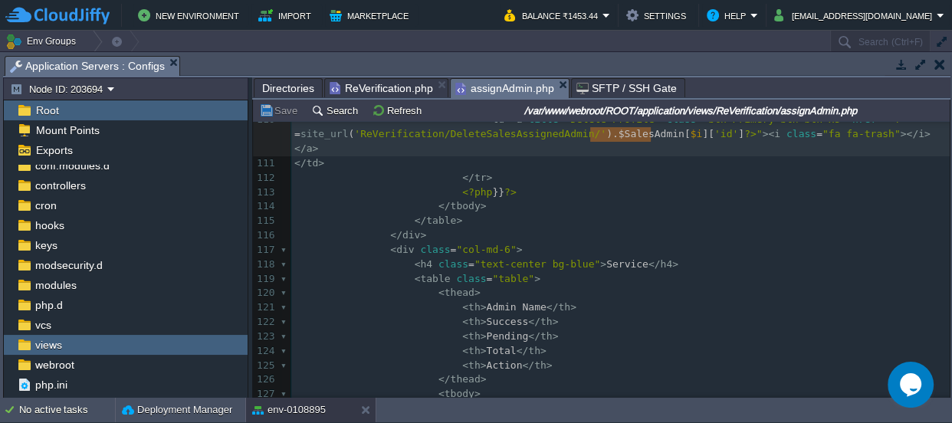
click at [367, 81] on span "ReVerification.php" at bounding box center [382, 88] width 104 height 18
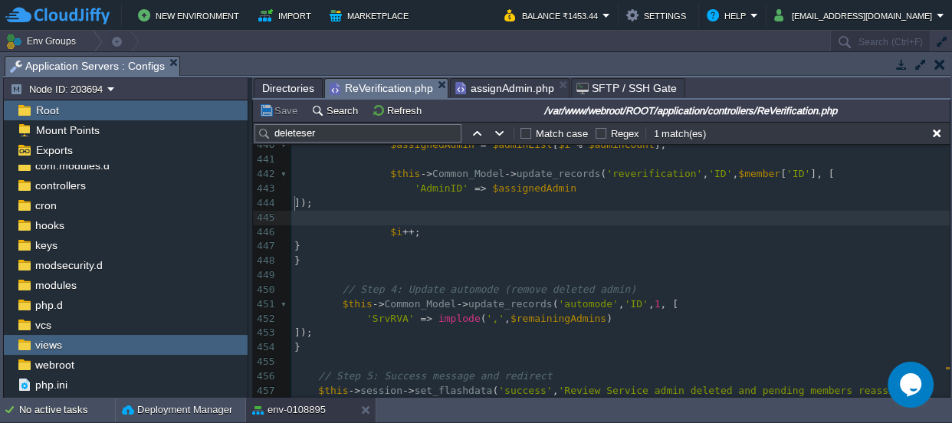
click at [696, 211] on pre "​" at bounding box center [620, 218] width 659 height 15
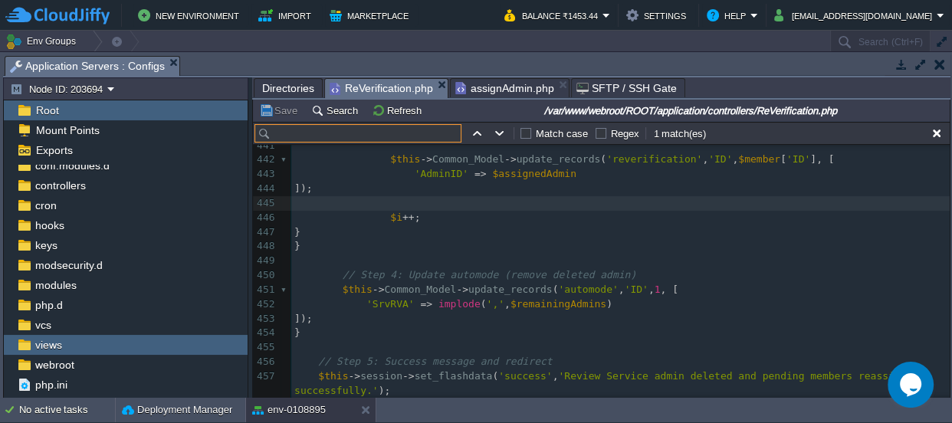
paste input "$SalesAdmin"
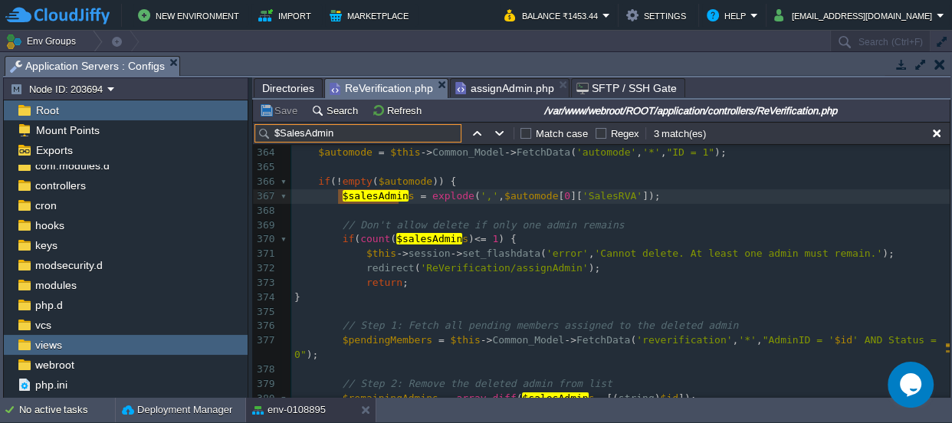
click at [278, 131] on input "$SalesAdmin" at bounding box center [358, 133] width 207 height 18
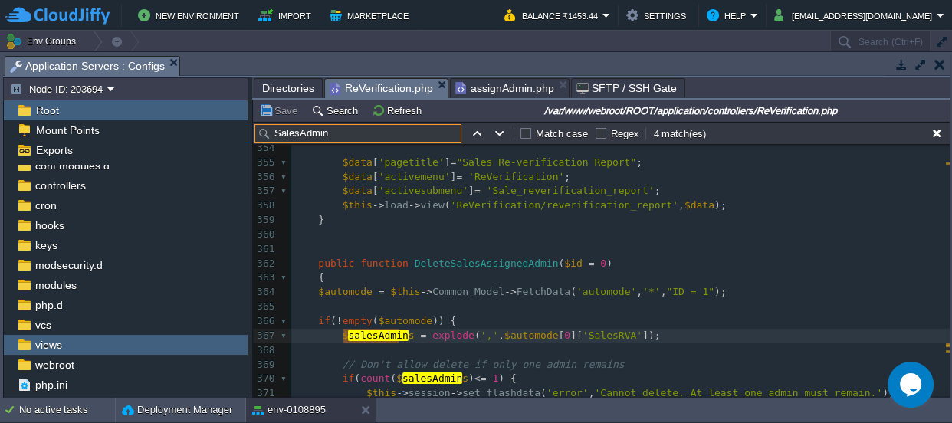
click at [331, 133] on input "SalesAdmin" at bounding box center [358, 133] width 207 height 18
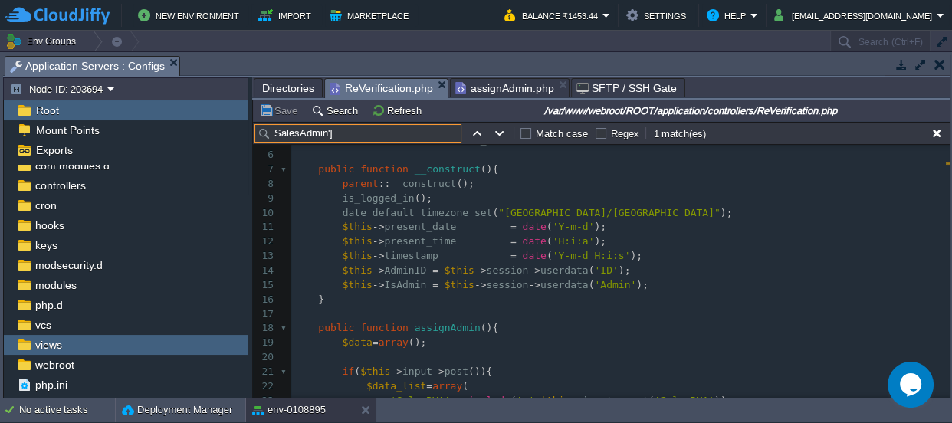
type input "SalesAdmin']"
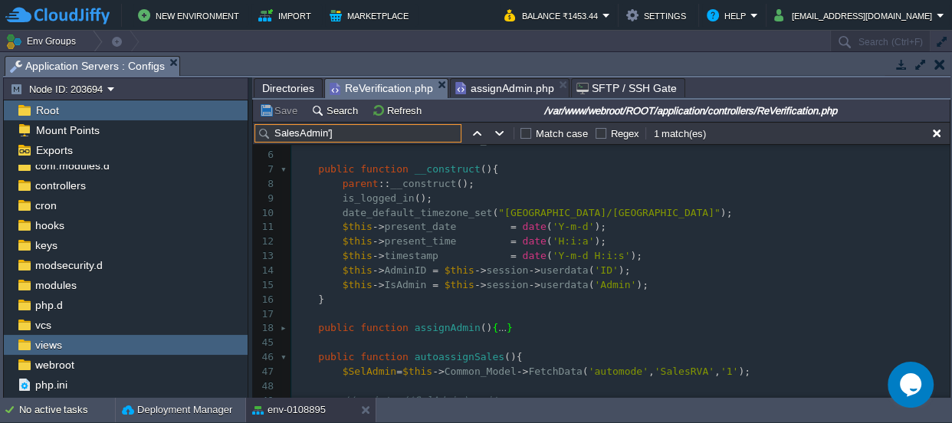
scroll to position [5, 0]
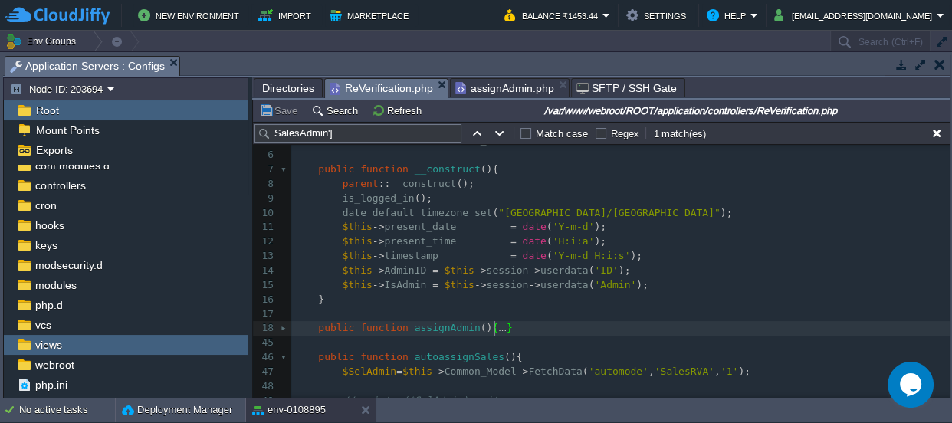
type textarea "-"
drag, startPoint x: 503, startPoint y: 325, endPoint x: 315, endPoint y: 329, distance: 187.9
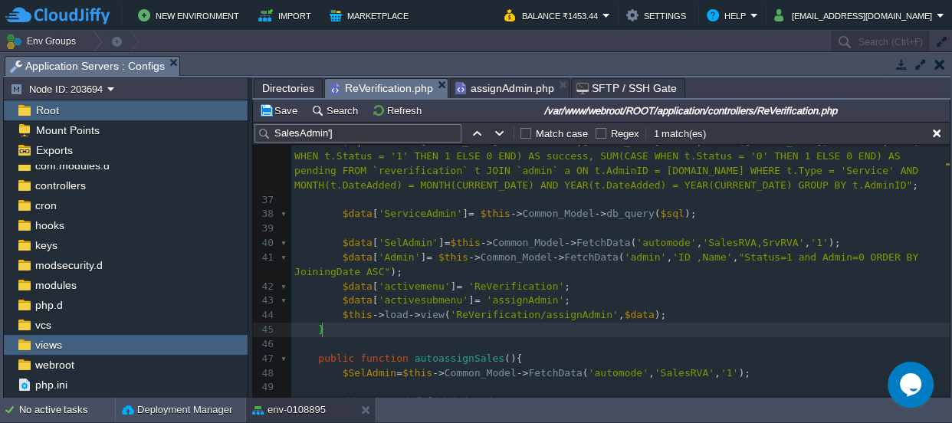
scroll to position [640, 0]
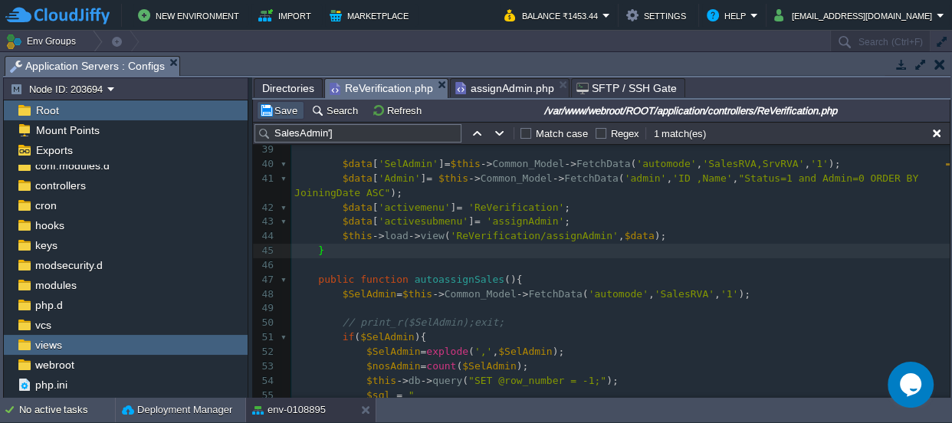
click at [288, 107] on button "Save" at bounding box center [280, 111] width 43 height 14
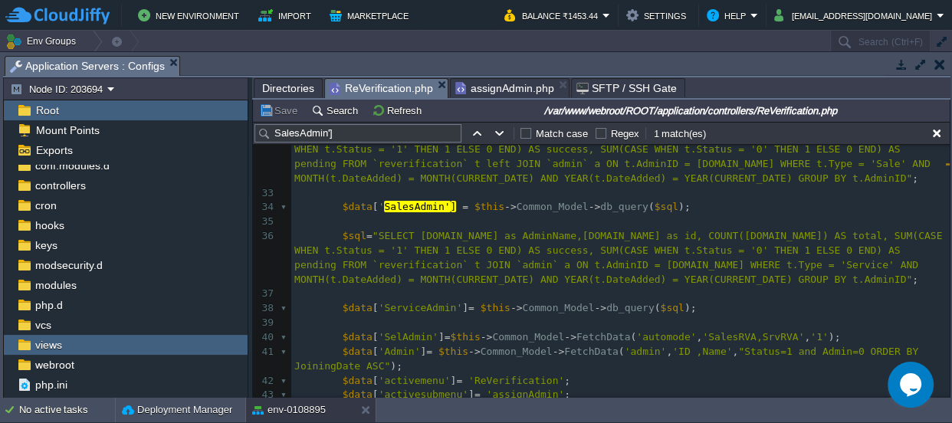
scroll to position [571, 0]
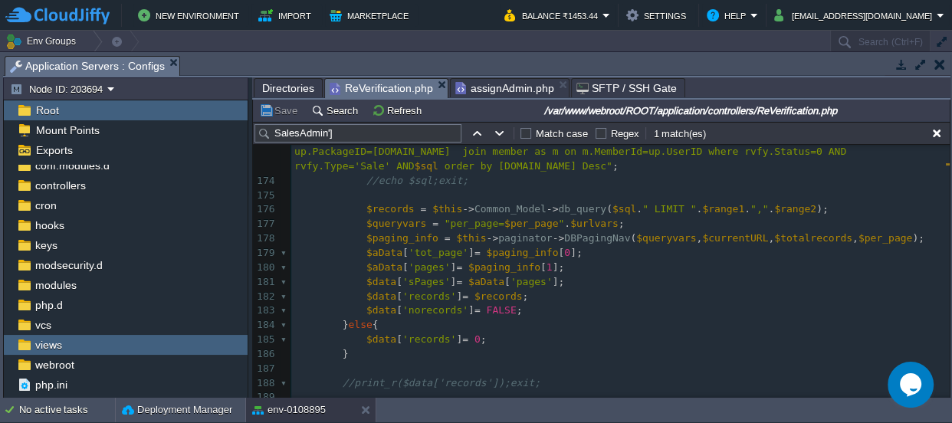
click at [695, 333] on pre "$data [ 'records' ] = 0 ;" at bounding box center [620, 340] width 659 height 15
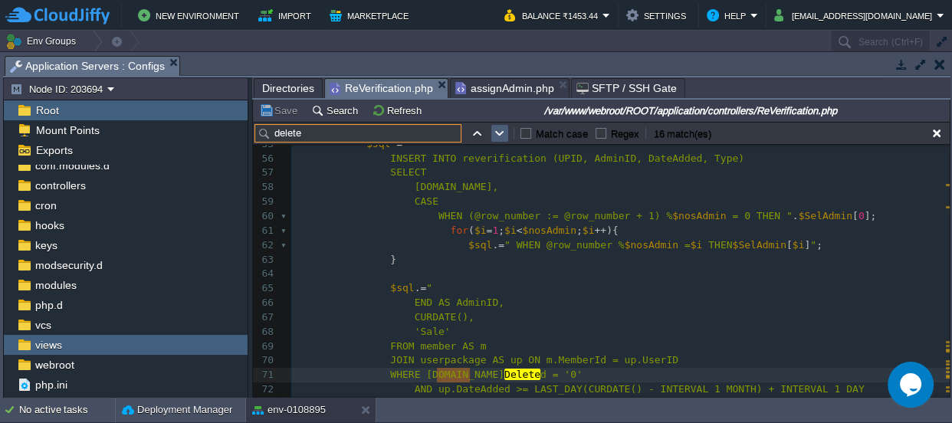
type input "delete"
click at [496, 137] on button "button" at bounding box center [500, 134] width 14 height 14
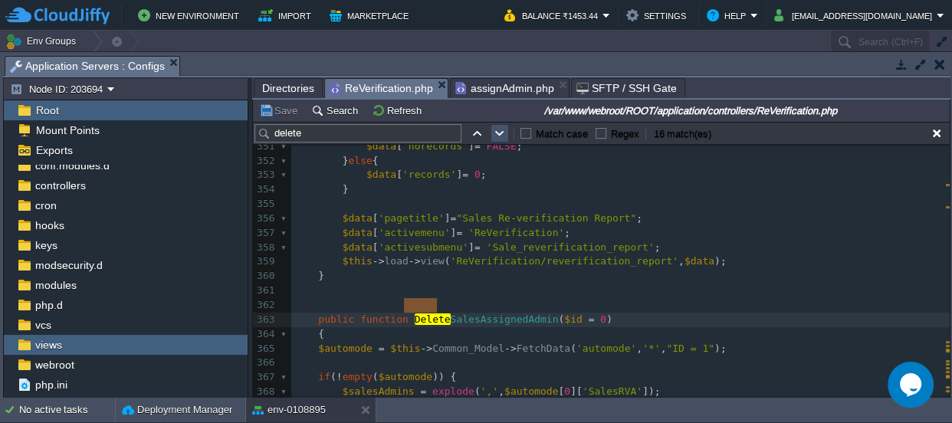
click at [502, 133] on button "button" at bounding box center [500, 134] width 14 height 14
type textarea "delete"
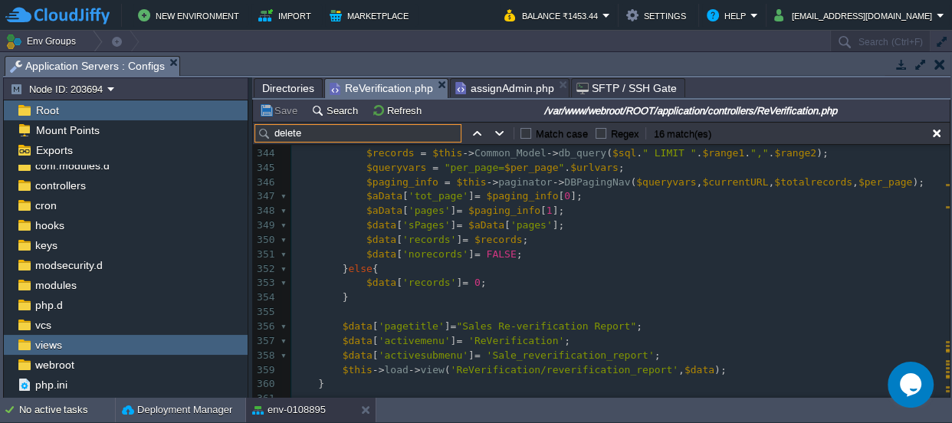
click at [315, 133] on input "delete" at bounding box center [358, 133] width 207 height 18
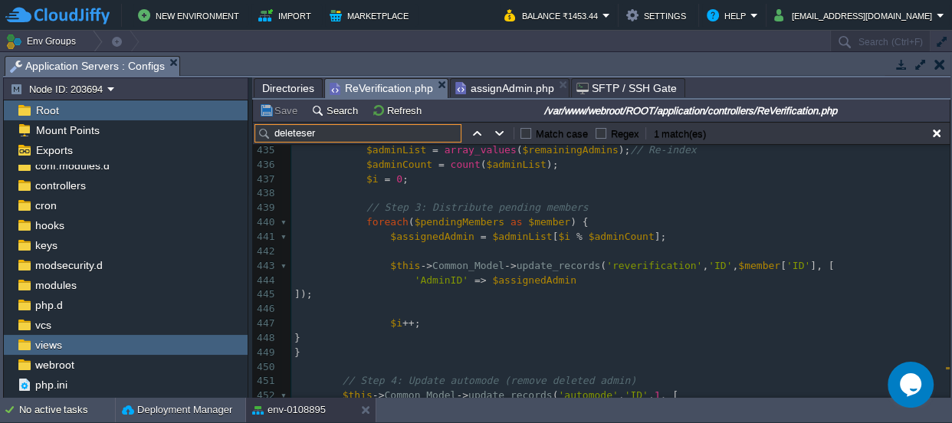
type input "deleteser"
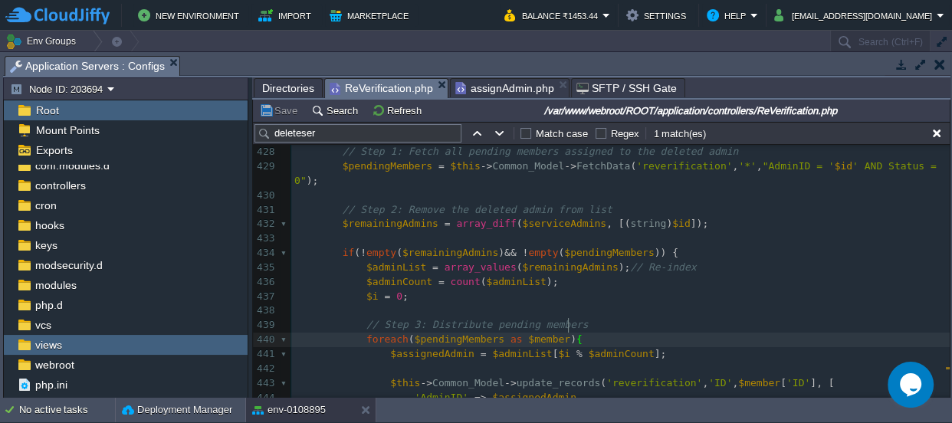
scroll to position [6681, 0]
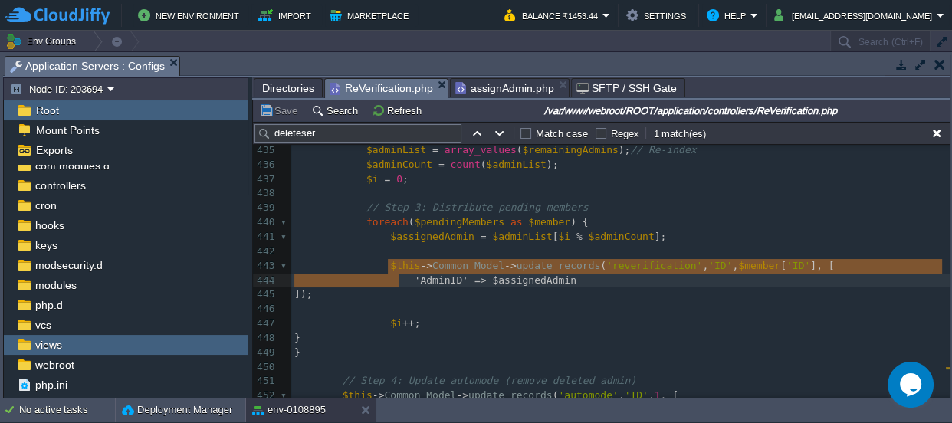
type textarea "$this->Common_Model->update_records('reverification', 'ID', $member['ID'], [ 'A…"
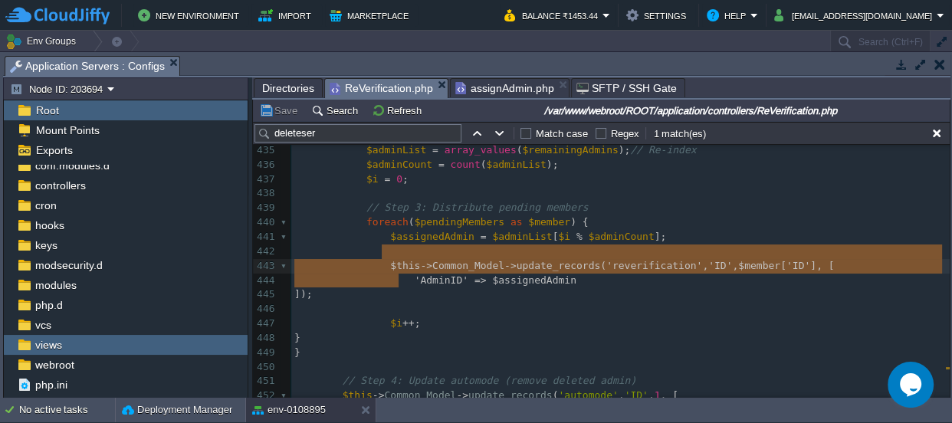
drag, startPoint x: 408, startPoint y: 281, endPoint x: 383, endPoint y: 252, distance: 38.0
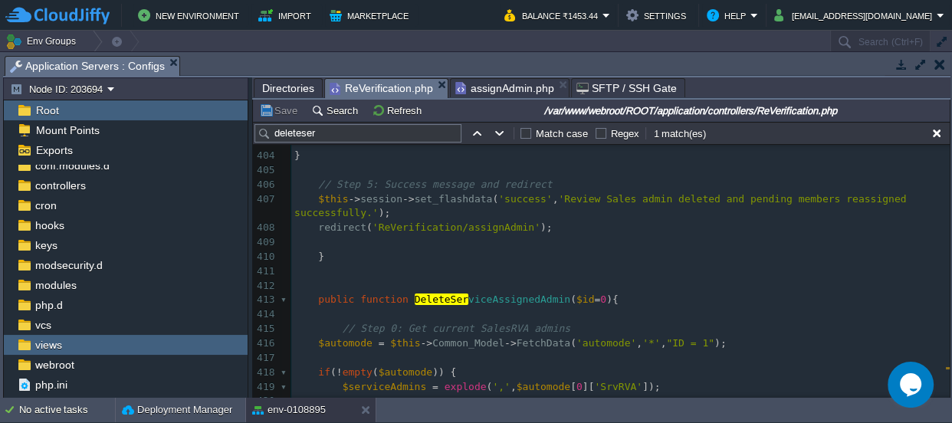
scroll to position [6194, 0]
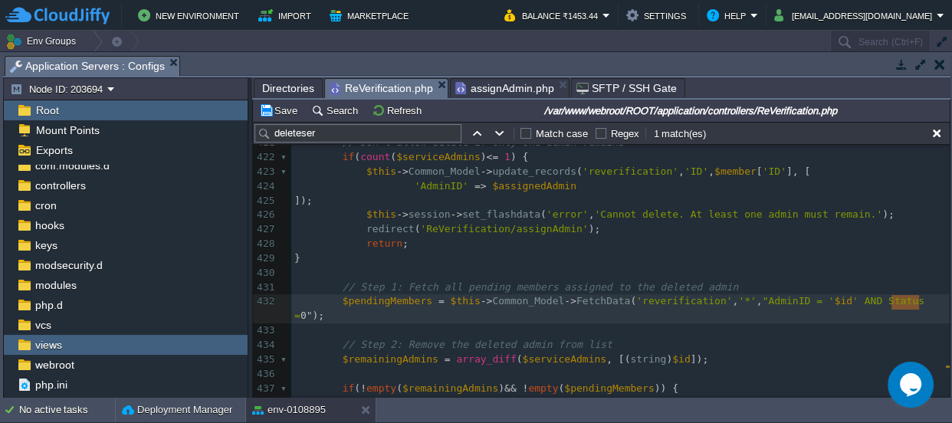
type textarea "D = '$id' AND Status = 0");"
drag, startPoint x: 929, startPoint y: 301, endPoint x: 879, endPoint y: 303, distance: 49.9
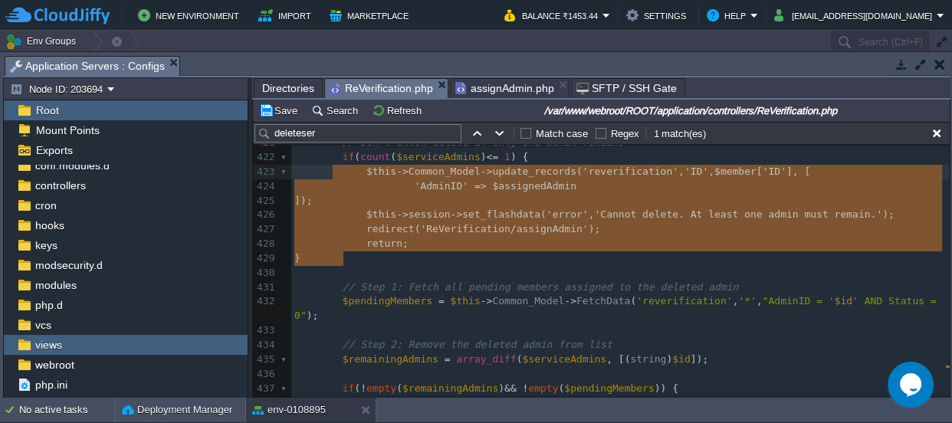
type textarea "if (count($serviceAdmins) <= 1) { $this->Common_Model->update_records('reverifi…"
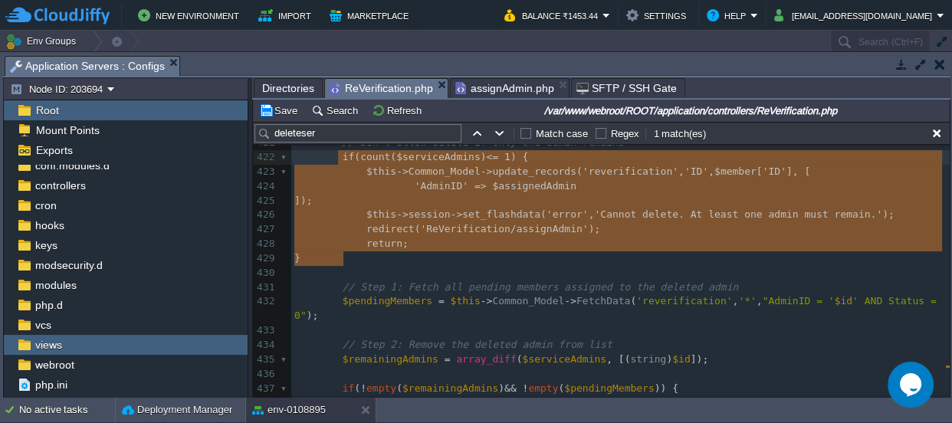
drag, startPoint x: 346, startPoint y: 255, endPoint x: 336, endPoint y: 163, distance: 93.3
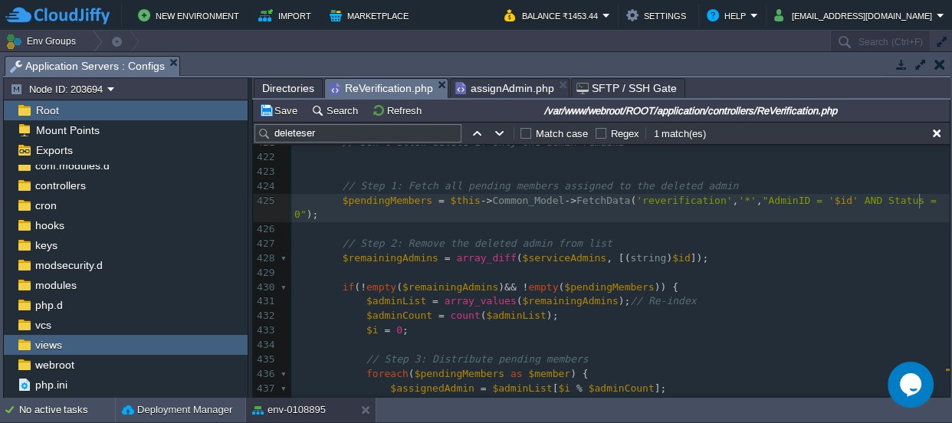
click at [928, 196] on pre "$pendingMembers = $this -> Common_Model -> FetchData ( 'reverification' , '*' ,…" at bounding box center [620, 208] width 659 height 29
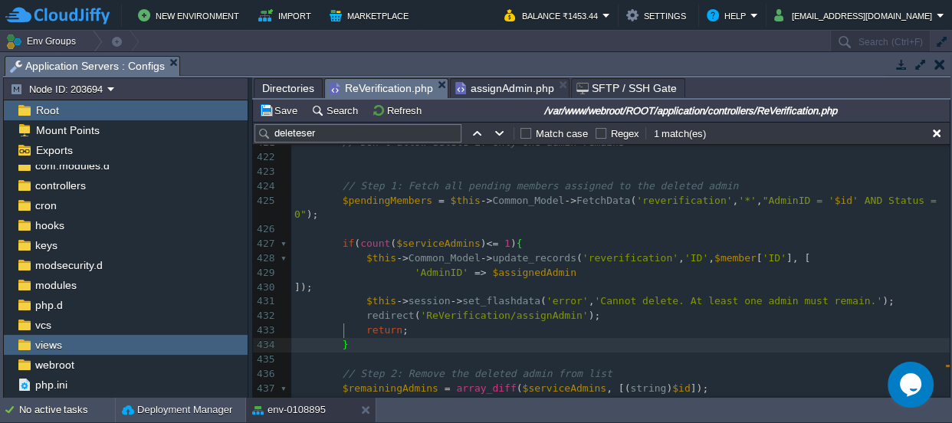
scroll to position [6543, 0]
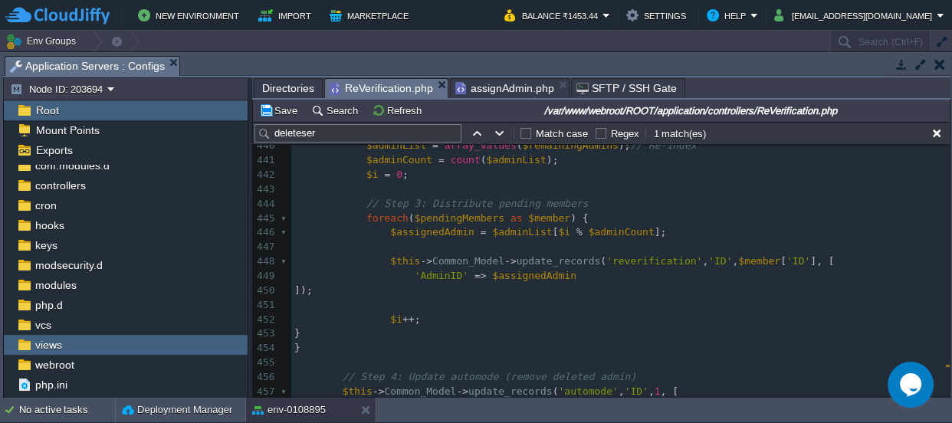
click at [439, 219] on span "$pendingMembers" at bounding box center [460, 218] width 90 height 12
type textarea "$pendingMembers"
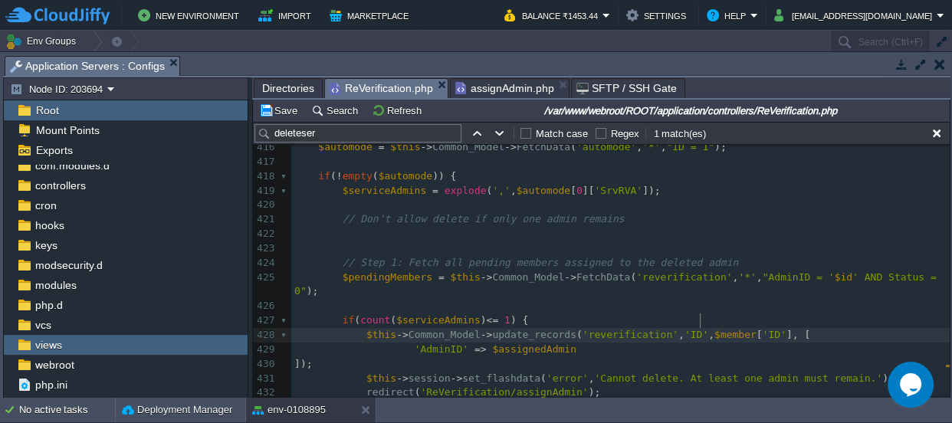
click at [700, 318] on div "xxxxxxxxxx $this -> Common_Model -> update_records ( 'reverification' , 'ID' , …" at bounding box center [620, 264] width 659 height 564
type textarea "$member"
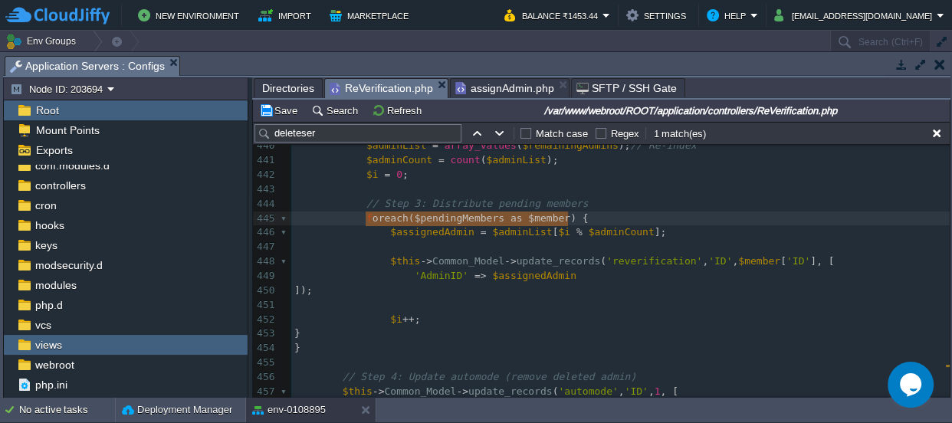
type textarea "foreach ($pendingMembers as $member) {"
drag, startPoint x: 571, startPoint y: 215, endPoint x: 360, endPoint y: 215, distance: 210.9
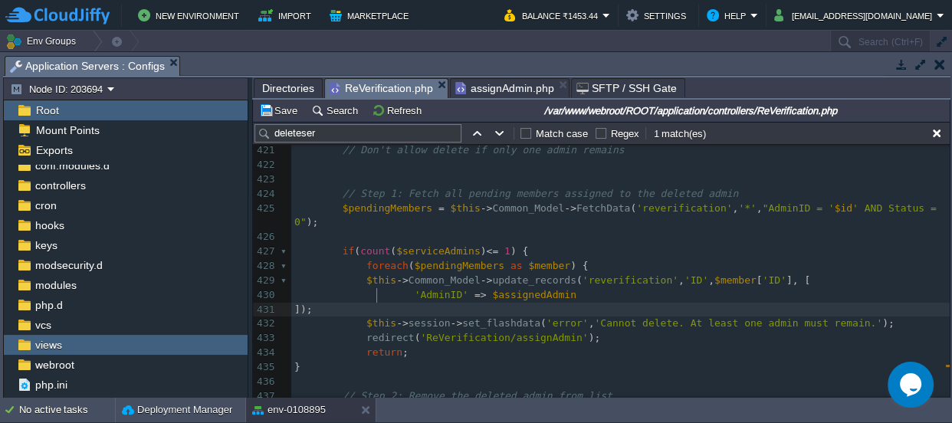
click at [392, 303] on pre "]);" at bounding box center [620, 310] width 659 height 15
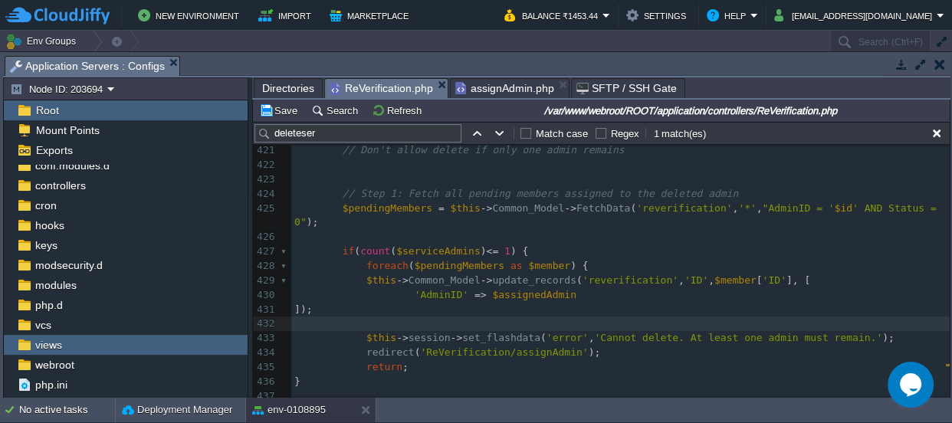
type textarea "}"
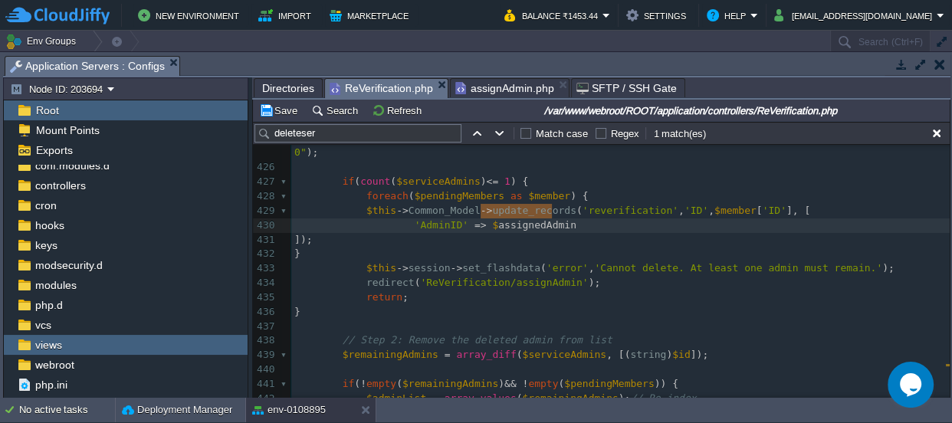
type textarea "$assignedAdmin"
drag, startPoint x: 557, startPoint y: 209, endPoint x: 474, endPoint y: 207, distance: 83.6
type textarea "0"
click at [557, 233] on pre "]);" at bounding box center [620, 240] width 659 height 15
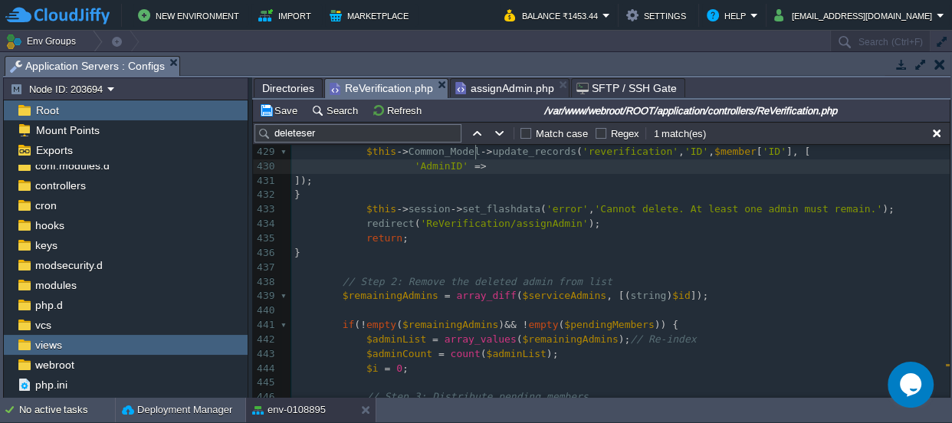
type textarea "$assignedAdmin"
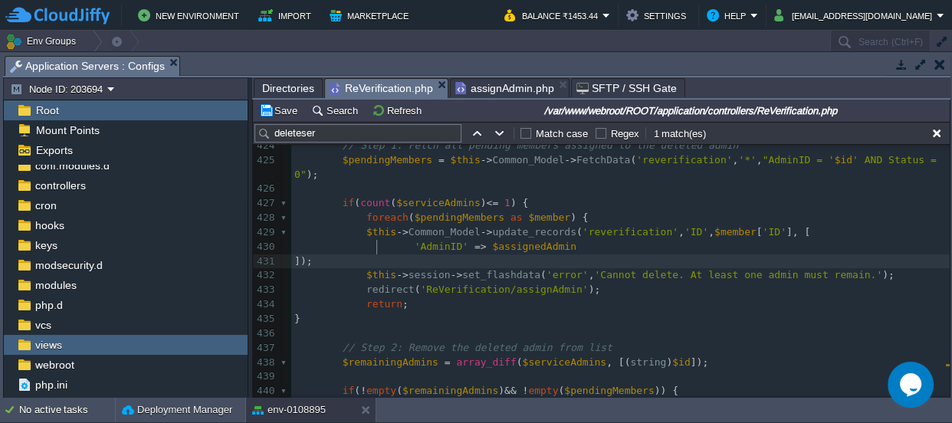
type textarea "if (count($serviceAdmins) <= 1) { $this->Common_Model->update_records('reverifi…"
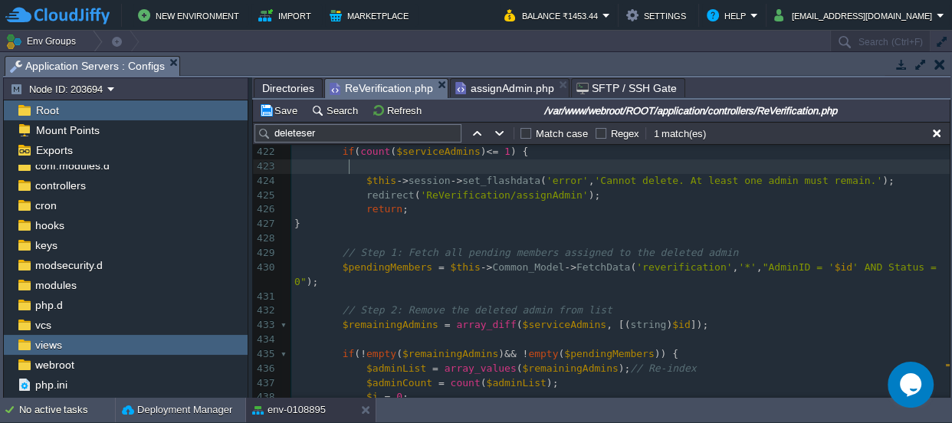
type textarea "-"
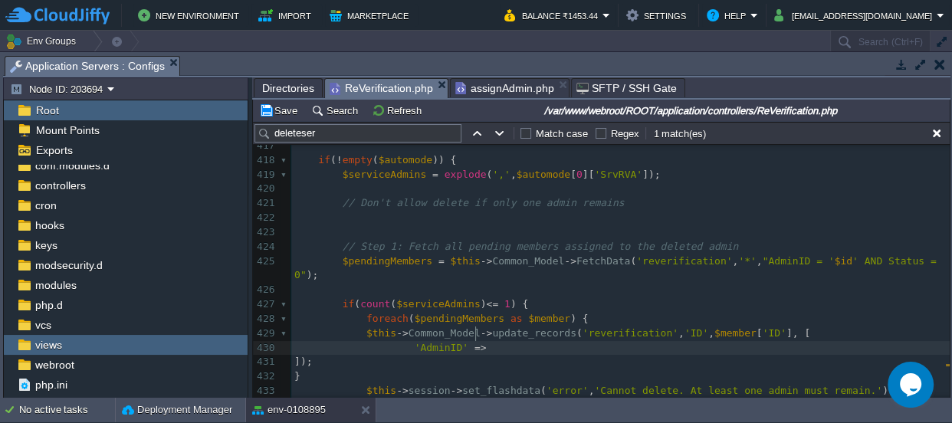
type textarea "$assignedAdmin"
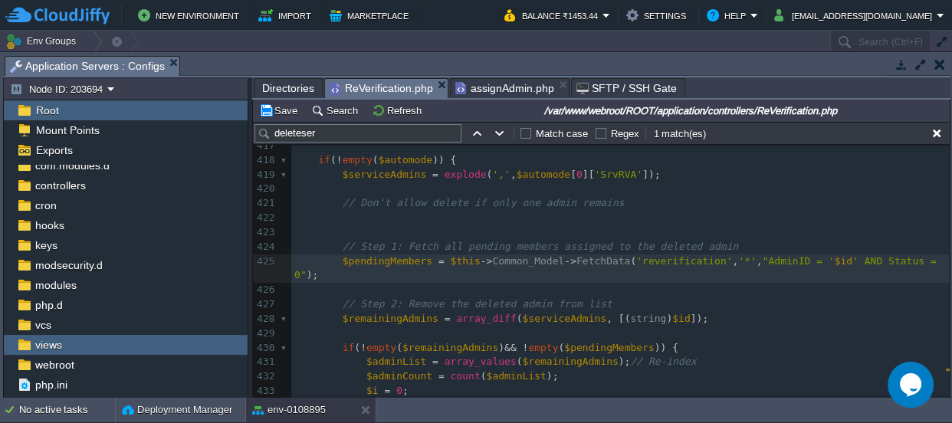
type textarea "if (count($serviceAdmins) <= 1) { $this->Common_Model->update_records('reverifi…"
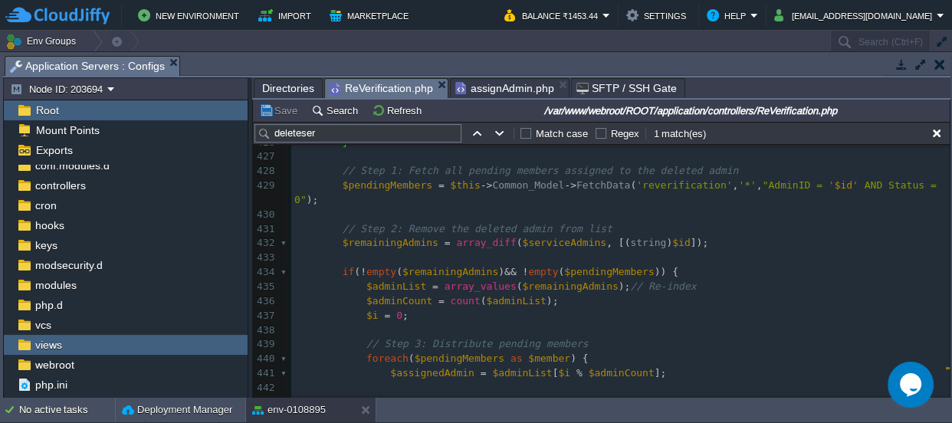
scroll to position [6482, 0]
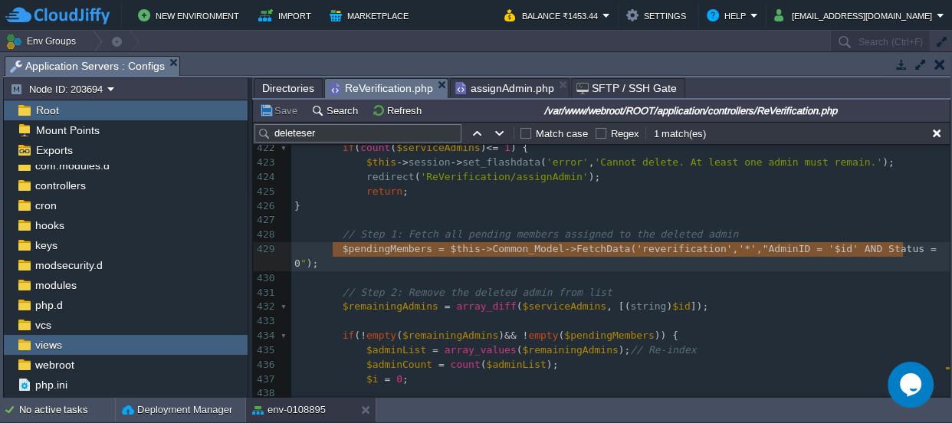
type textarea "$pendingMembers = $this->Common_Model->FetchData('reverification', '*', "AdminI…"
drag, startPoint x: 335, startPoint y: 248, endPoint x: 951, endPoint y: 255, distance: 615.8
click at [485, 92] on span "assignAdmin.php" at bounding box center [505, 88] width 99 height 18
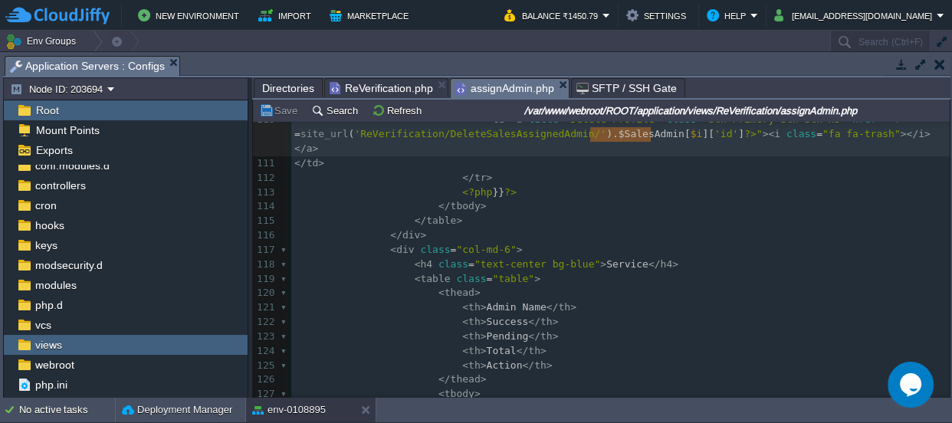
click at [367, 91] on span "ReVerification.php" at bounding box center [382, 88] width 104 height 18
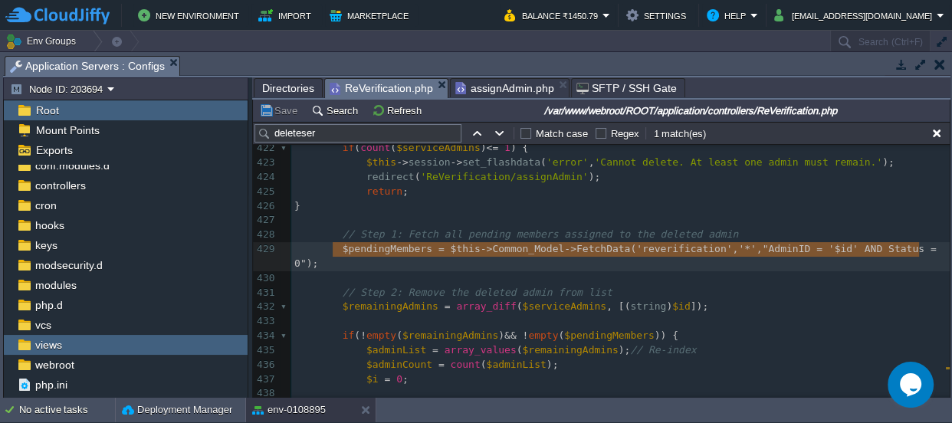
click at [733, 344] on pre "$adminList = array_values ( $remainingAdmins ); // Re-index" at bounding box center [620, 351] width 659 height 15
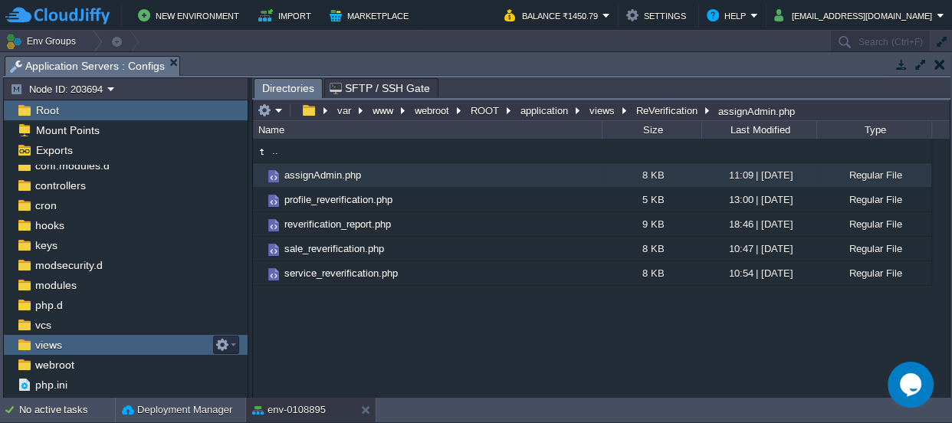
scroll to position [0, 0]
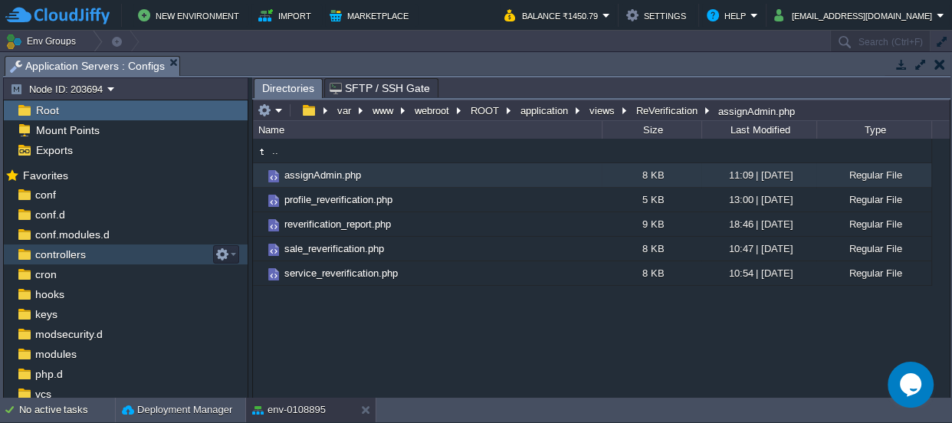
click at [62, 261] on link "controllers" at bounding box center [60, 255] width 56 height 14
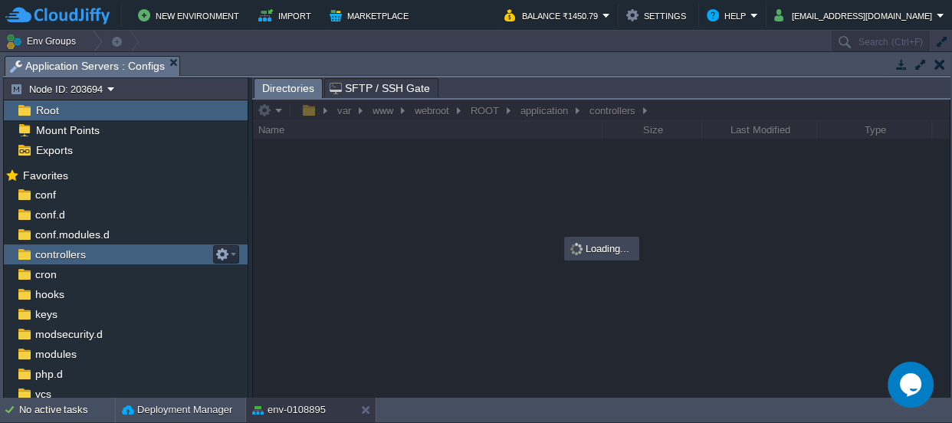
click at [62, 261] on link "controllers" at bounding box center [60, 255] width 56 height 14
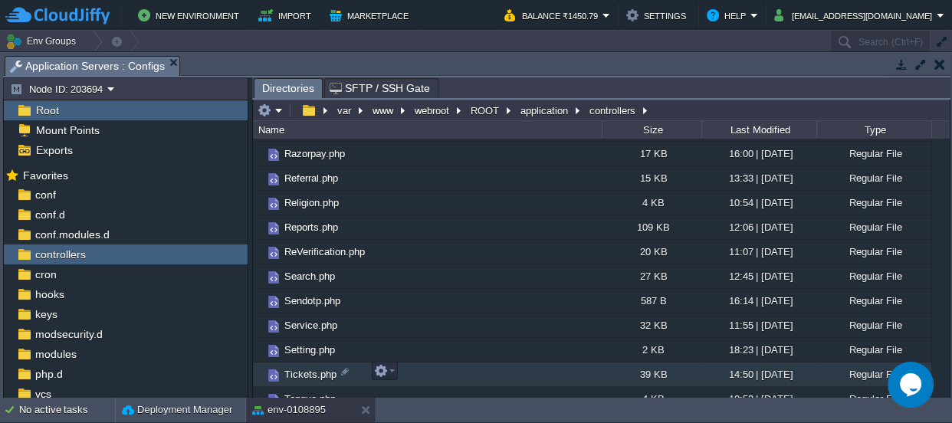
scroll to position [767, 0]
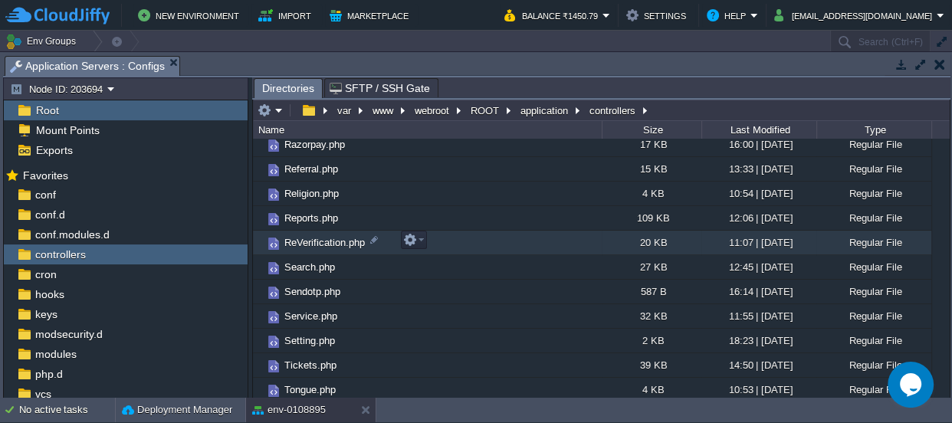
click at [329, 238] on span "ReVerification.php" at bounding box center [324, 242] width 85 height 13
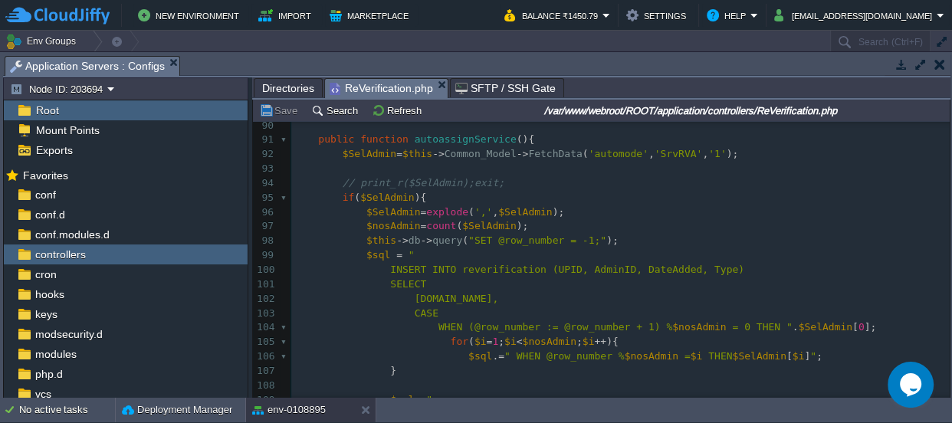
scroll to position [1513, 0]
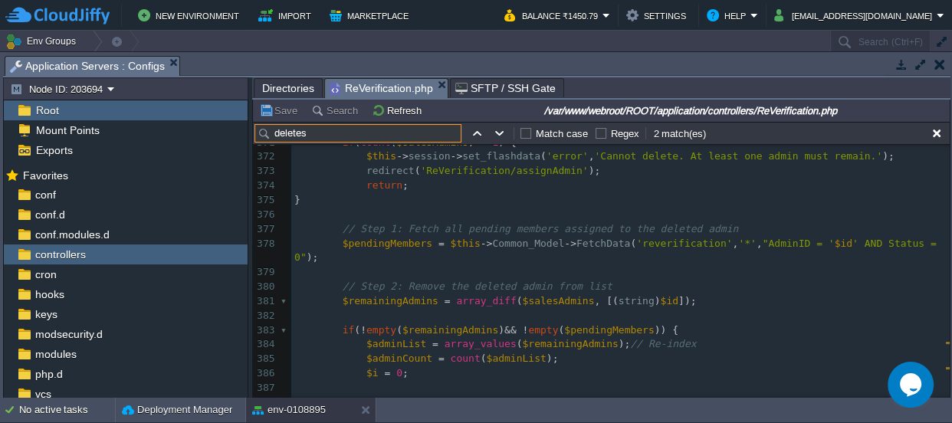
type input "deletes"
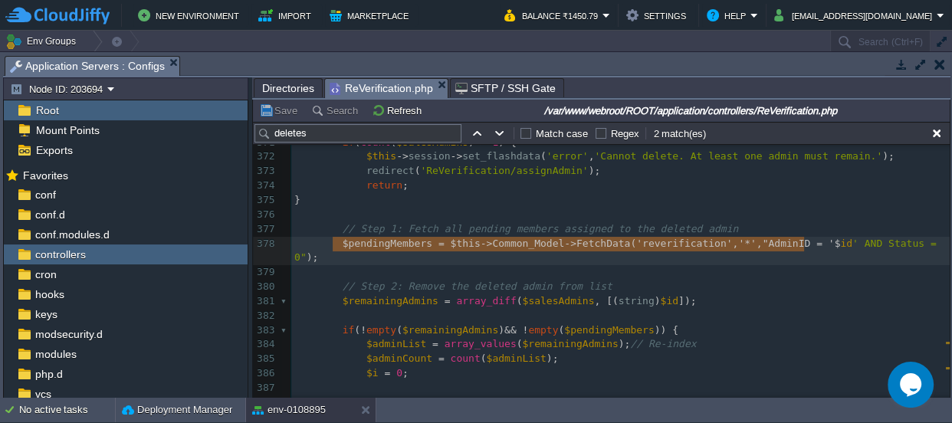
type textarea "$pendingMembers = $this->Common_Model->FetchData('reverification', '*', "AdminI…"
drag, startPoint x: 334, startPoint y: 242, endPoint x: 951, endPoint y: 243, distance: 616.5
click at [784, 265] on pre "​" at bounding box center [620, 272] width 659 height 15
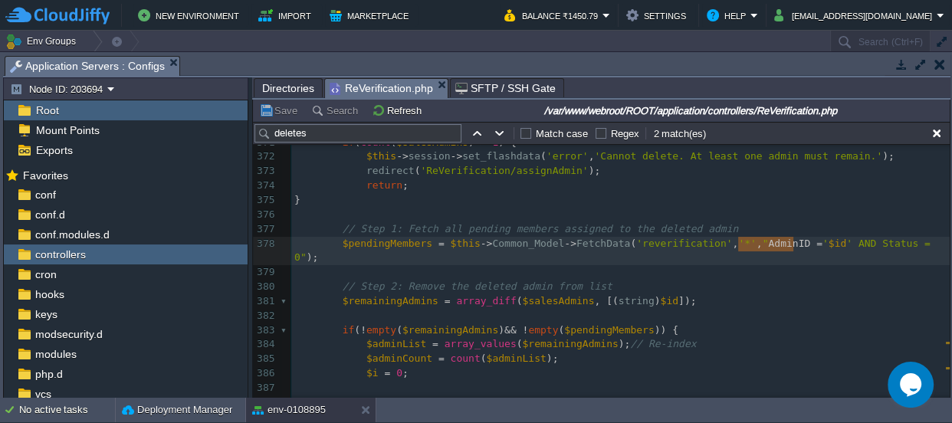
type textarea "AdminID = '$id'"
drag, startPoint x: 738, startPoint y: 245, endPoint x: 821, endPoint y: 244, distance: 83.6
type textarea "AND Status = 0"
drag, startPoint x: 825, startPoint y: 244, endPoint x: 905, endPoint y: 245, distance: 79.8
click at [886, 280] on pre "// Step 2: Remove the deleted admin from list" at bounding box center [620, 287] width 659 height 15
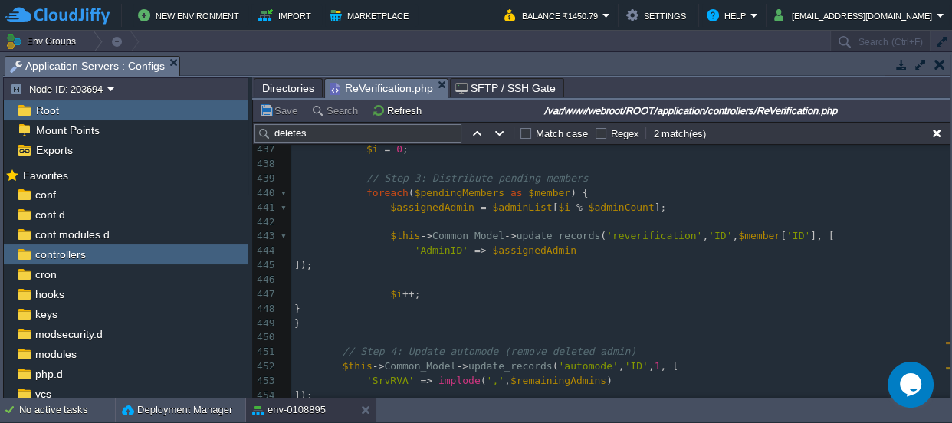
scroll to position [6764, 0]
